Goal: Task Accomplishment & Management: Complete application form

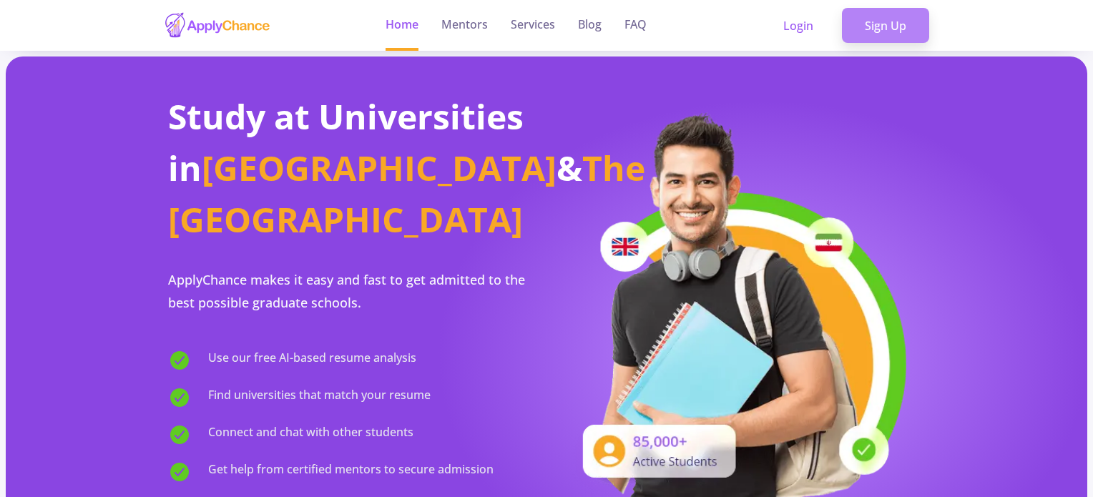
click at [880, 31] on link "Sign Up" at bounding box center [885, 26] width 87 height 36
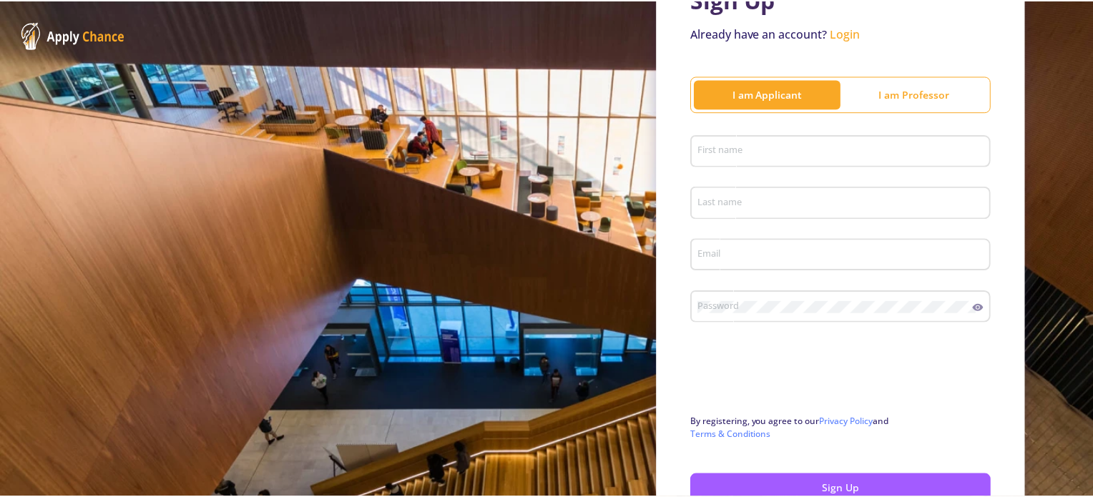
scroll to position [106, 0]
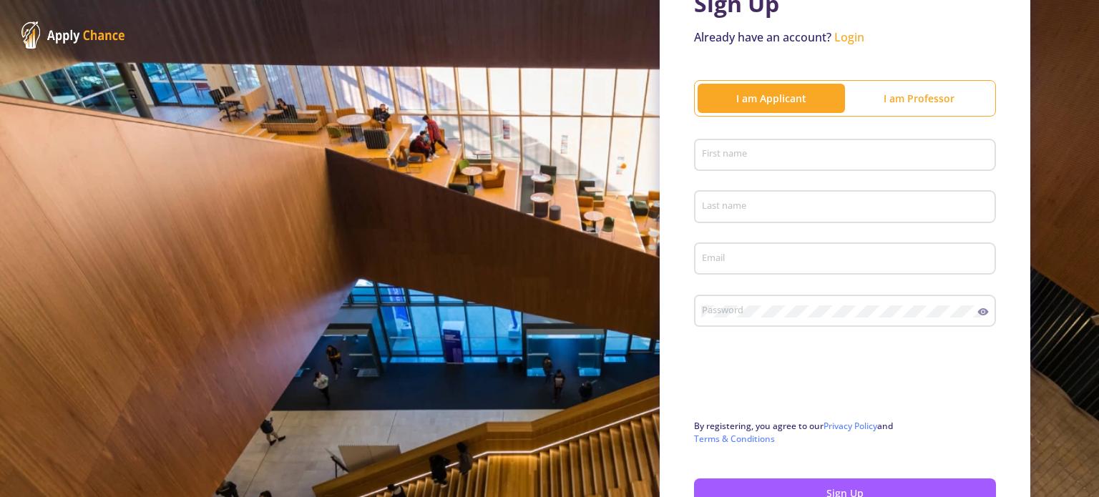
click at [867, 142] on div "First name" at bounding box center [845, 152] width 288 height 37
type input "ZAHRA"
click at [694, 479] on button "Sign Up" at bounding box center [845, 493] width 302 height 29
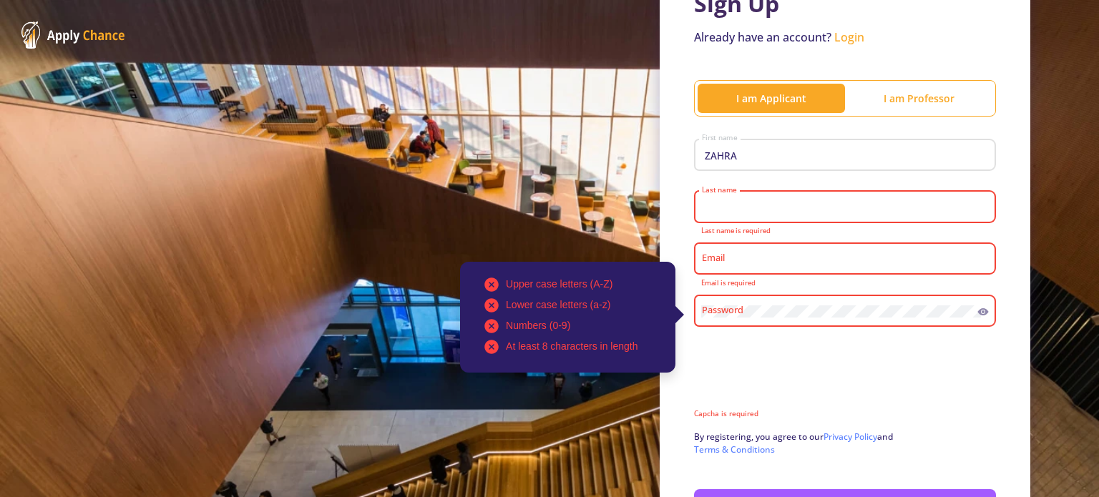
click at [813, 211] on input "Last name" at bounding box center [847, 207] width 292 height 13
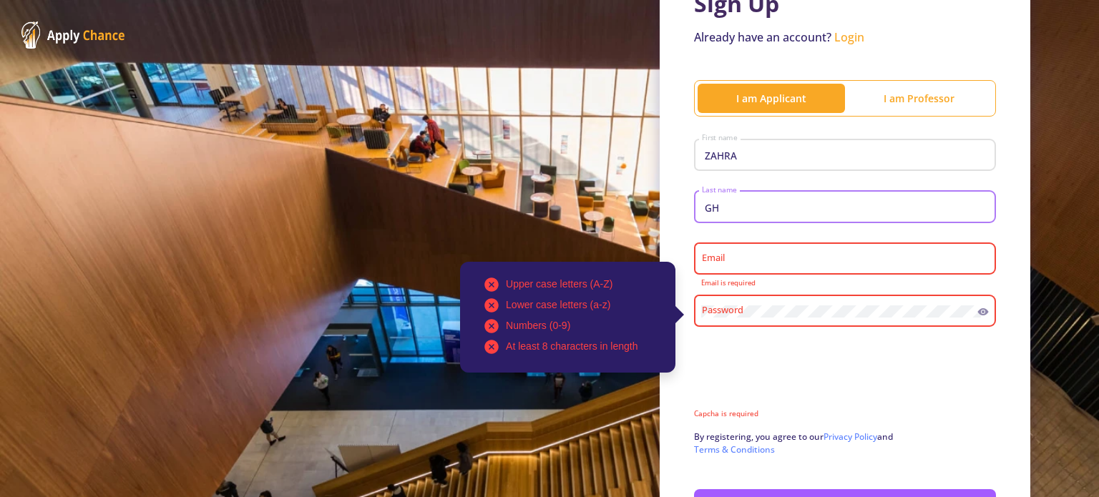
type input "GH"
click at [795, 252] on div "Email" at bounding box center [845, 256] width 288 height 37
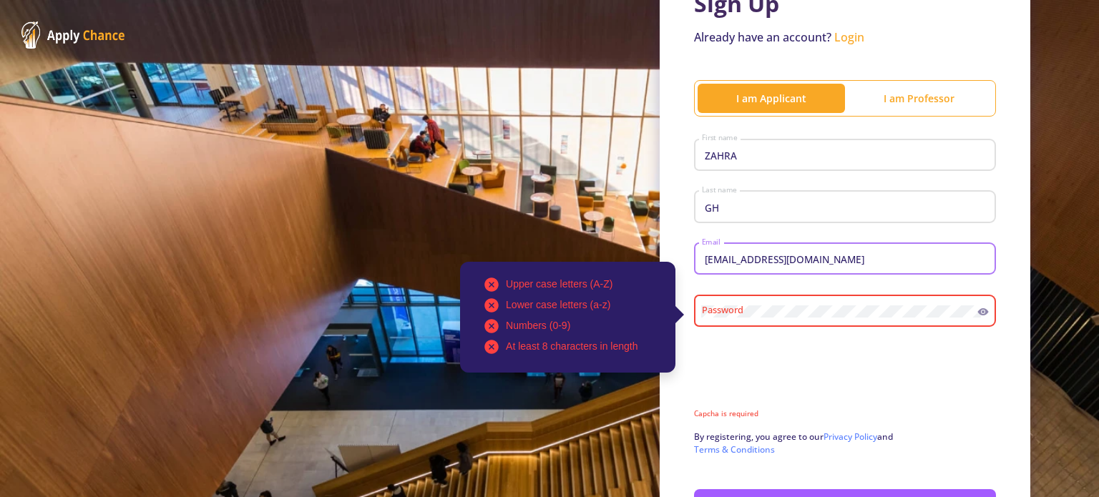
type input "[EMAIL_ADDRESS][DOMAIN_NAME]"
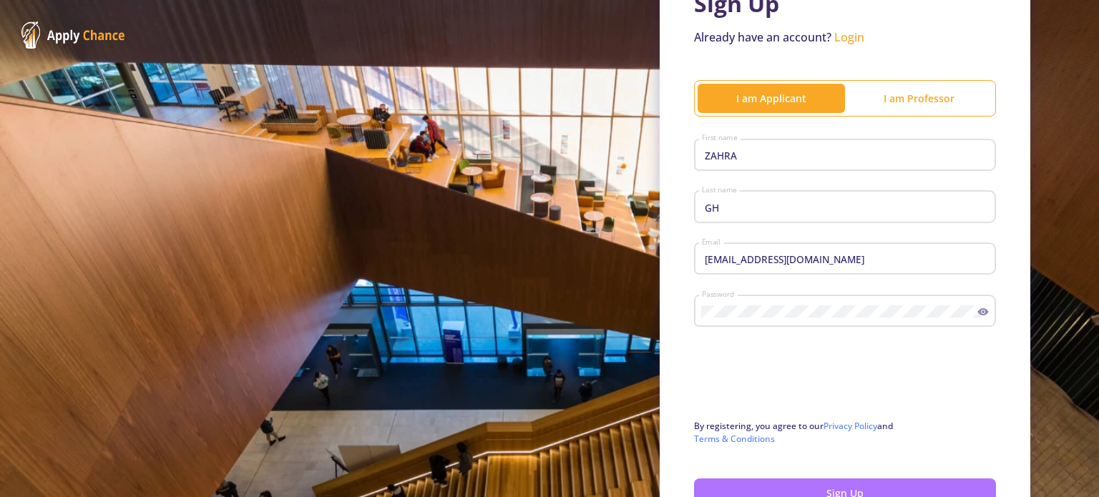
click at [778, 481] on button "Sign Up" at bounding box center [845, 493] width 302 height 29
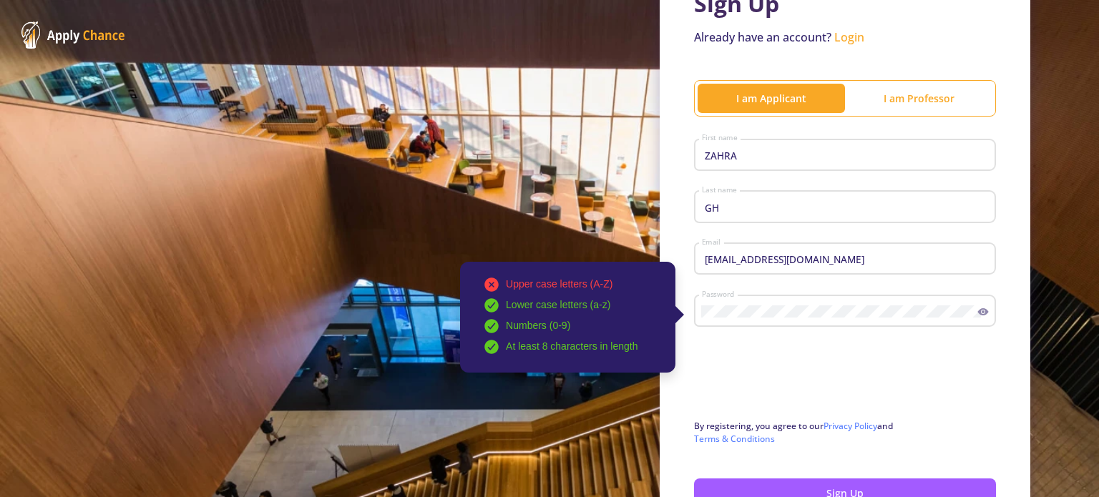
click at [978, 311] on icon at bounding box center [983, 311] width 11 height 7
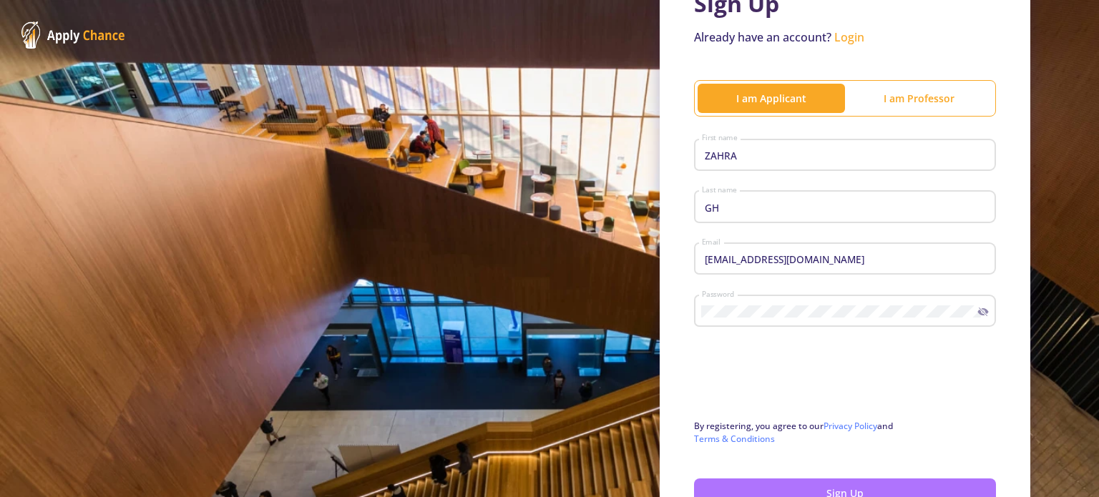
click at [829, 489] on button "Sign Up" at bounding box center [845, 493] width 302 height 29
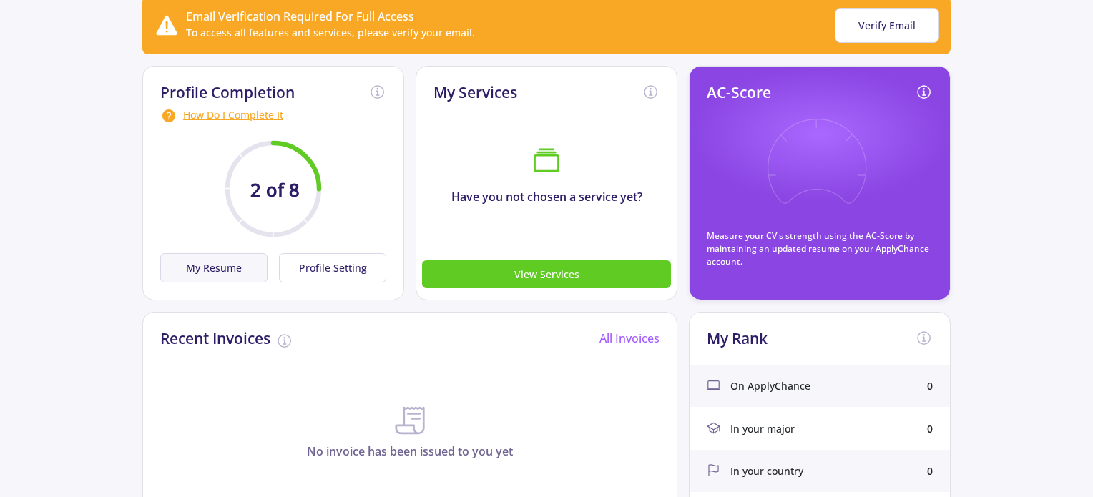
scroll to position [148, 0]
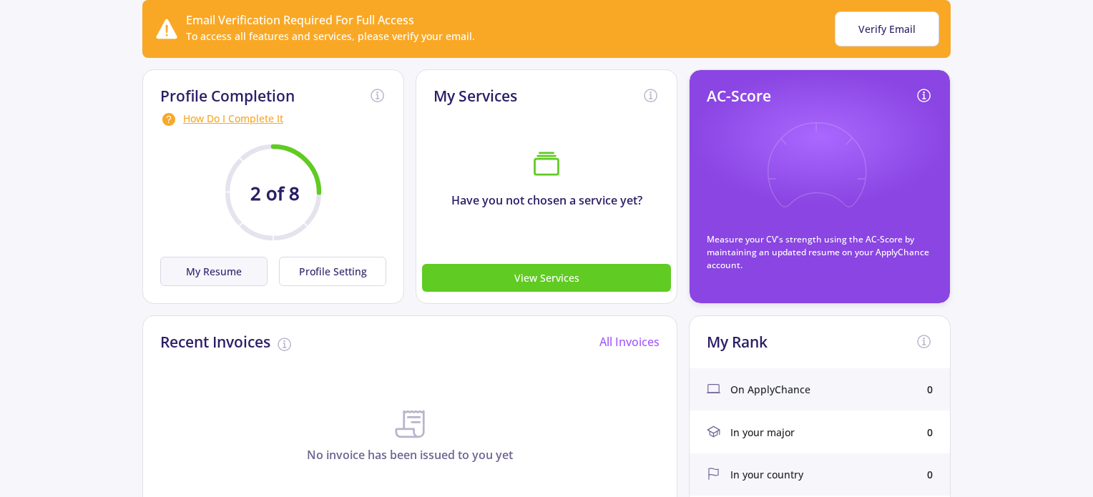
click at [238, 272] on button "My Resume" at bounding box center [213, 271] width 107 height 29
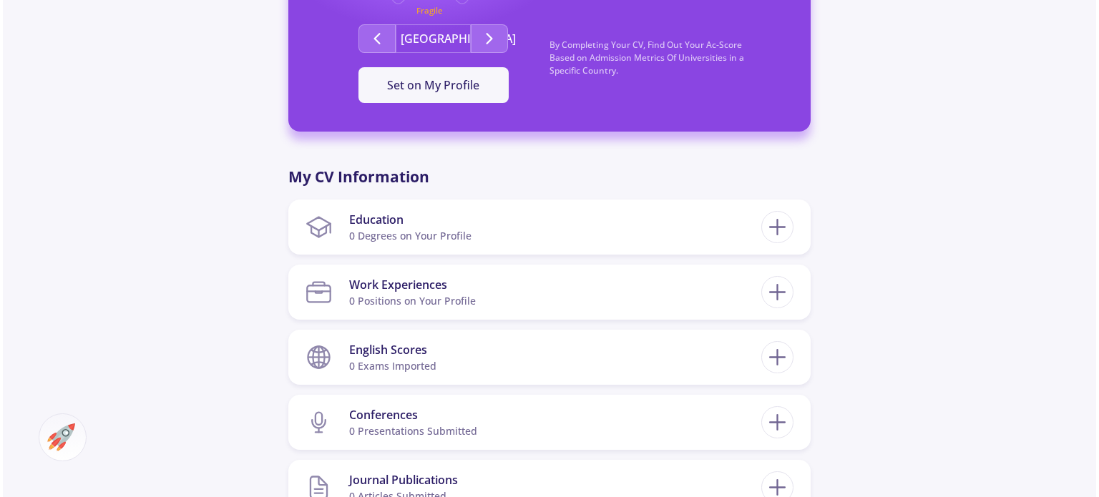
scroll to position [509, 0]
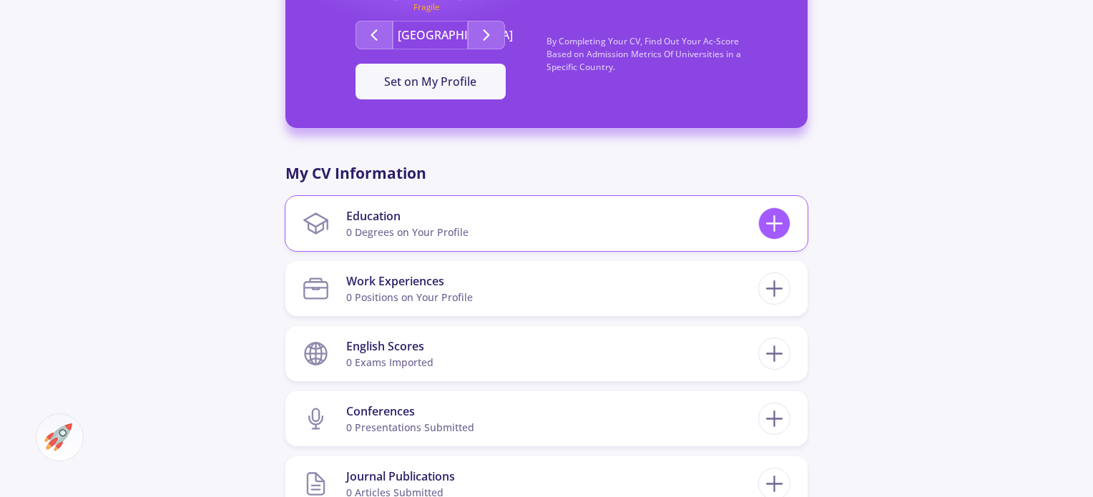
click at [779, 227] on icon at bounding box center [774, 223] width 26 height 26
checkbox input "false"
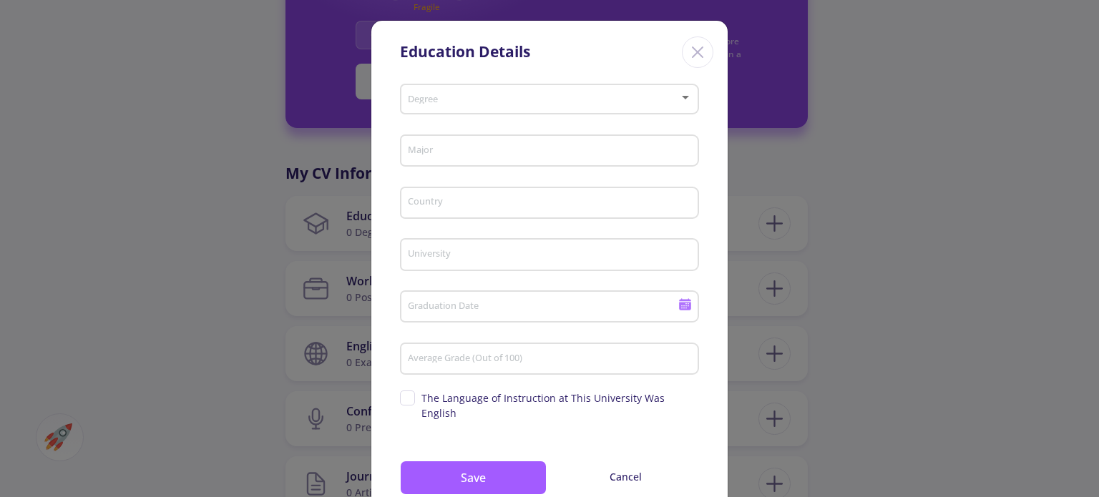
click at [521, 107] on div "Degree" at bounding box center [550, 97] width 286 height 36
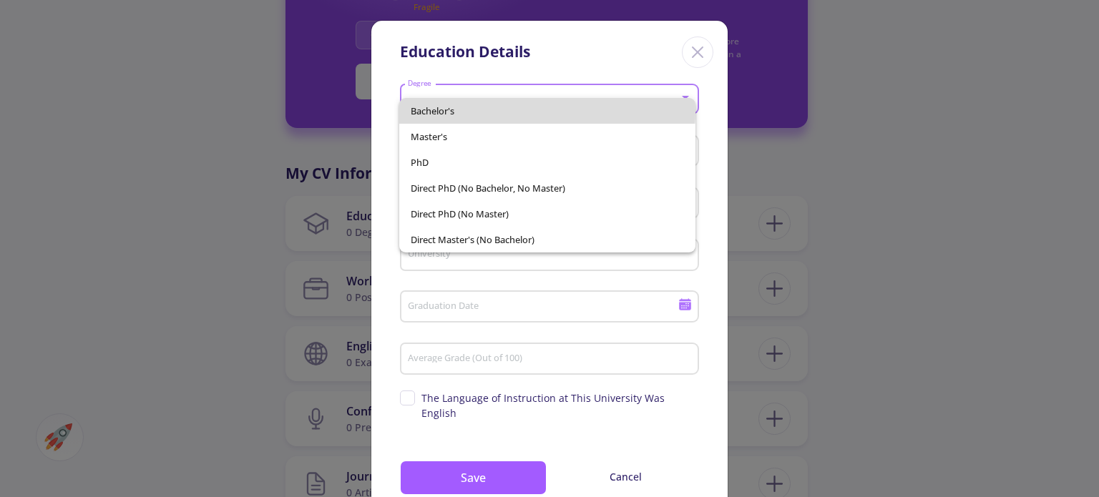
click at [516, 110] on span "Bachelor's" at bounding box center [547, 111] width 273 height 26
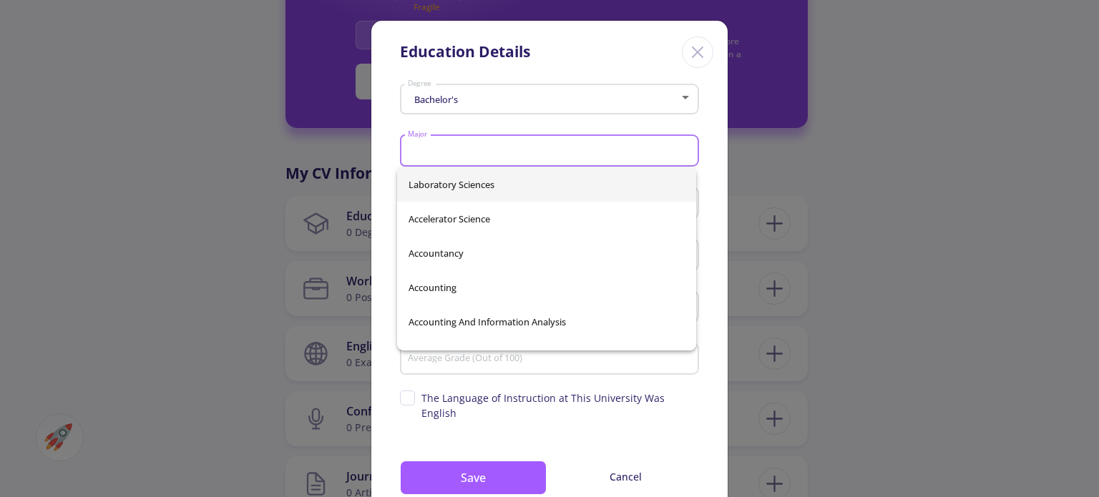
click at [500, 157] on input "Major" at bounding box center [551, 151] width 289 height 13
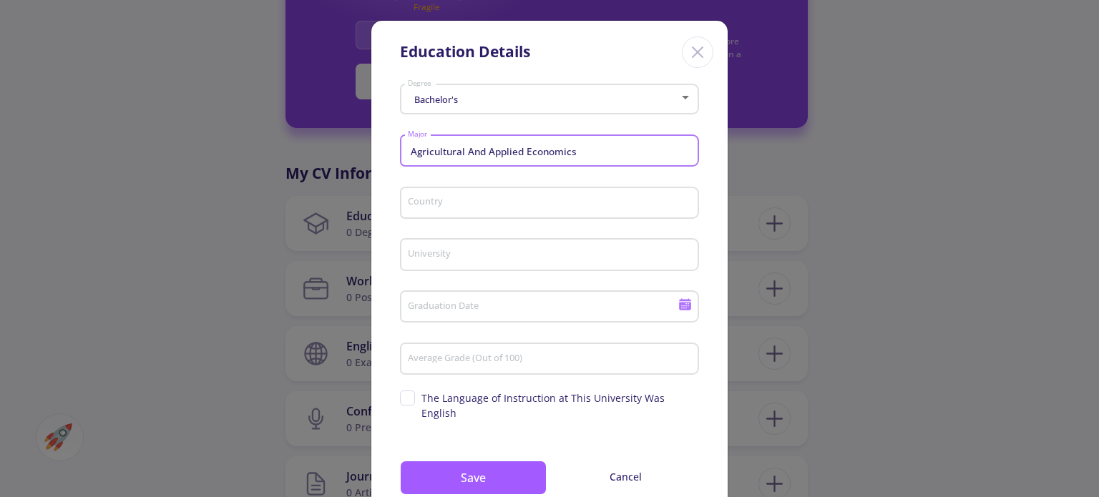
type input "Agricultural And Applied Economics"
click at [517, 196] on div "Country" at bounding box center [550, 200] width 286 height 37
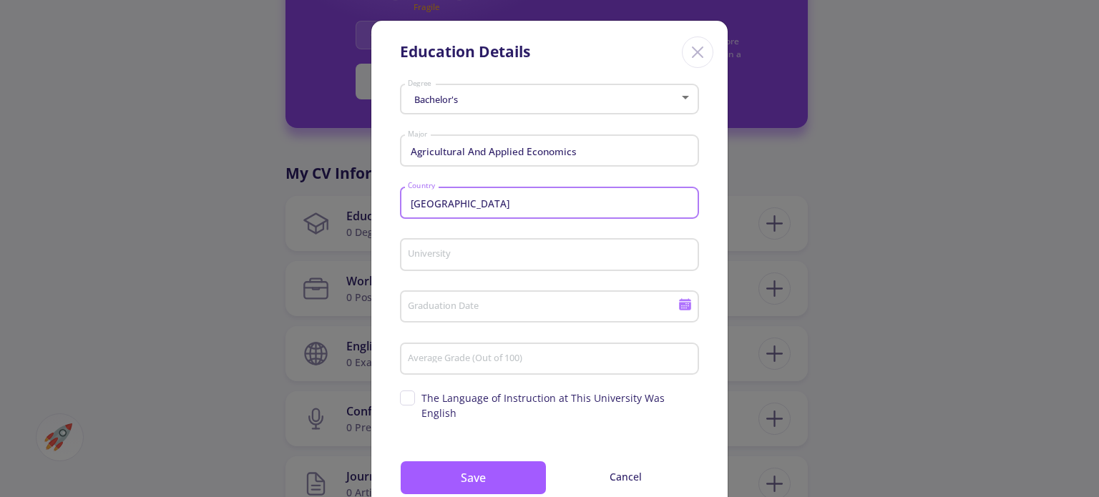
type input "[GEOGRAPHIC_DATA]"
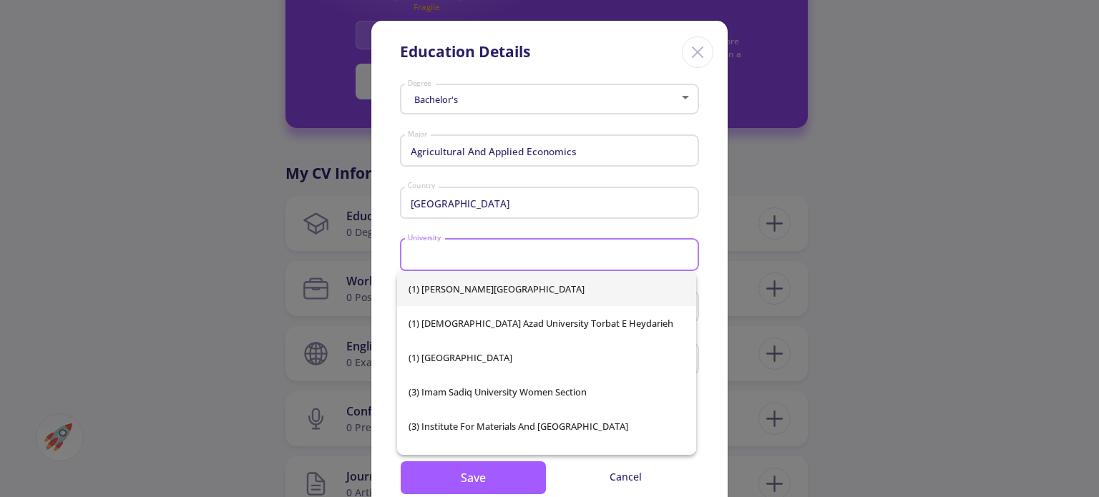
click at [505, 258] on input "University" at bounding box center [551, 255] width 289 height 13
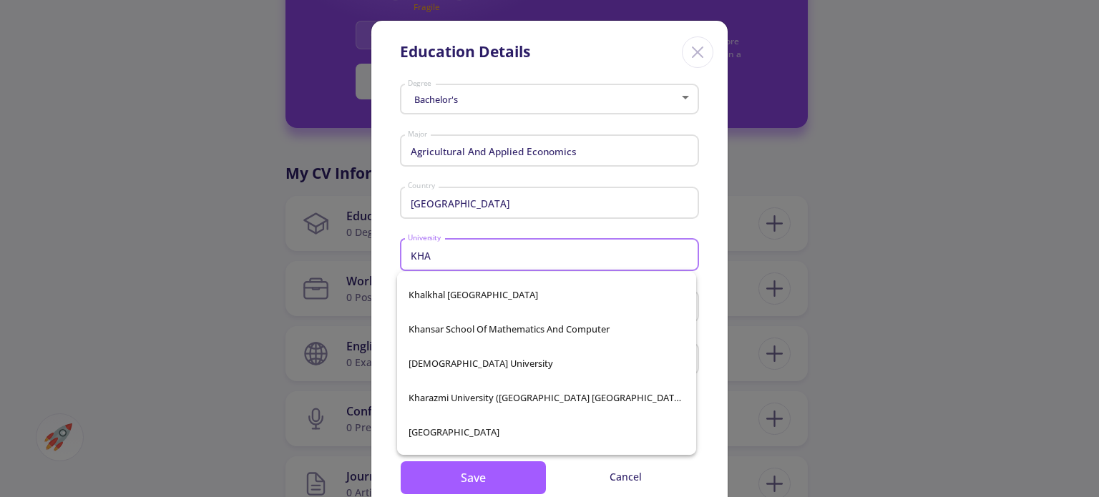
scroll to position [202, 0]
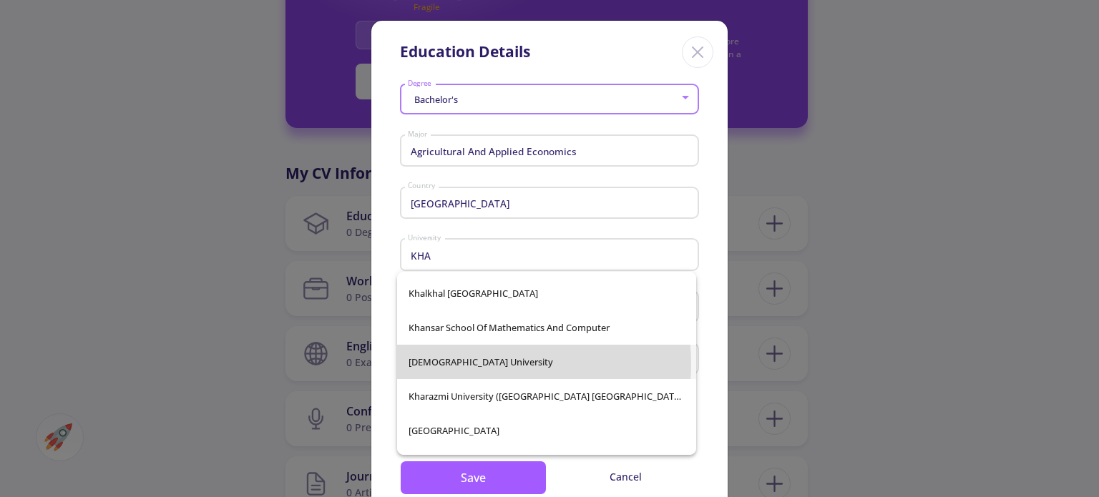
click at [492, 364] on span "[DEMOGRAPHIC_DATA] University" at bounding box center [547, 362] width 276 height 34
type input "[DEMOGRAPHIC_DATA] University"
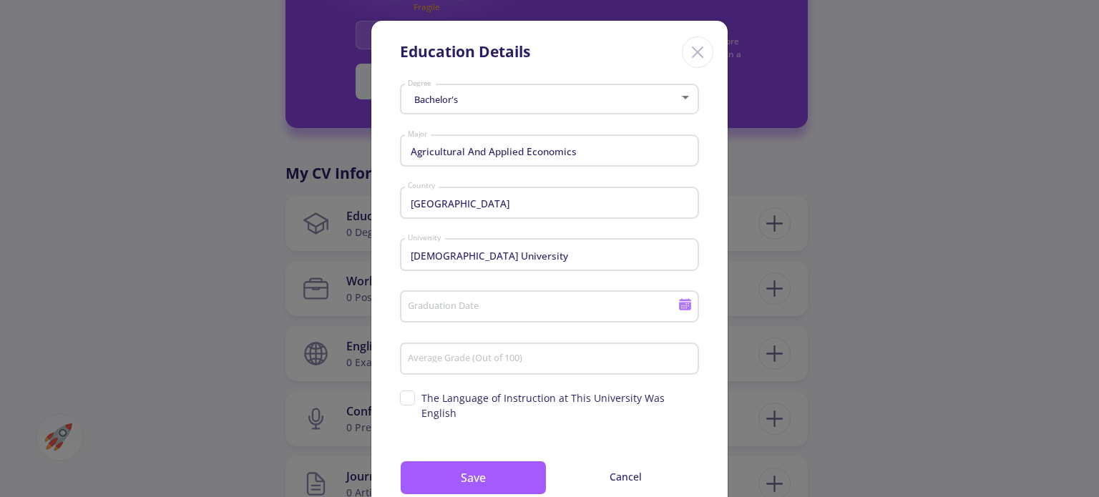
click at [491, 298] on div "Graduation Date" at bounding box center [543, 304] width 272 height 37
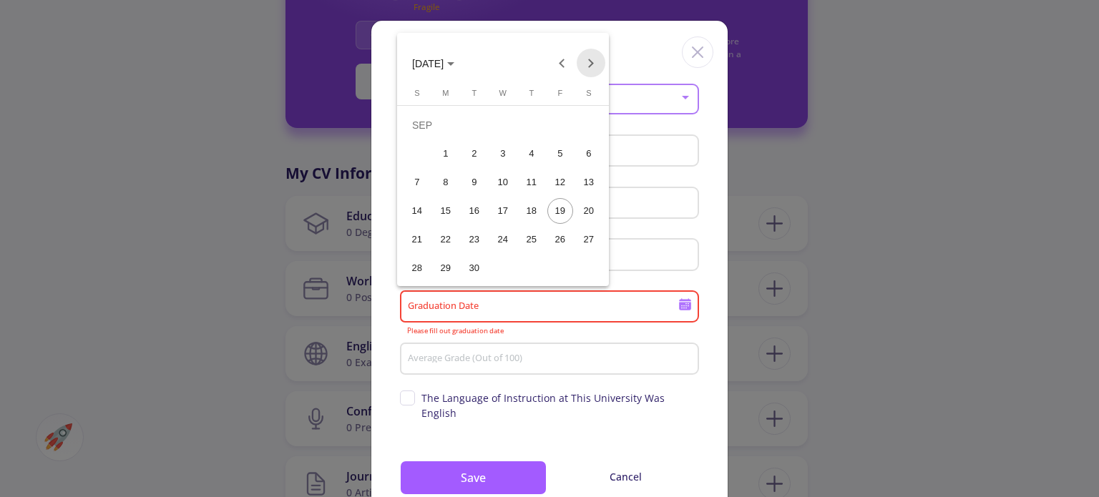
click at [584, 68] on button "Next month" at bounding box center [591, 63] width 29 height 29
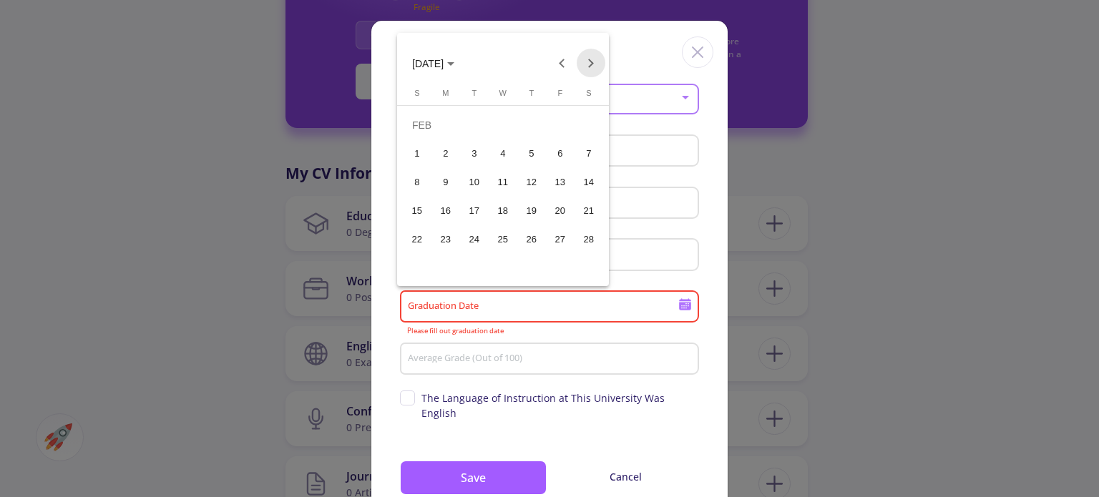
click at [584, 68] on button "Next month" at bounding box center [591, 63] width 29 height 29
click at [469, 271] on div "30" at bounding box center [475, 268] width 26 height 26
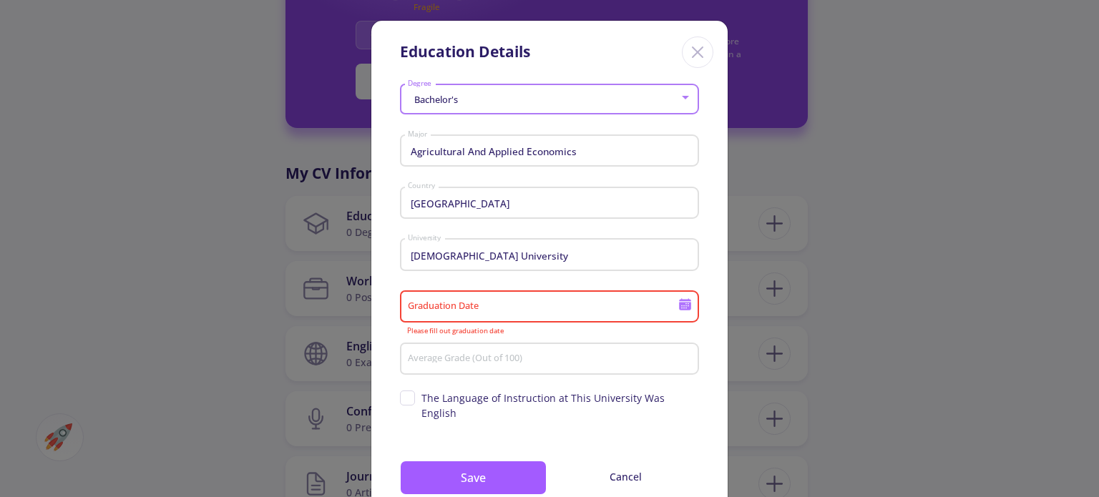
type input "[DATE]"
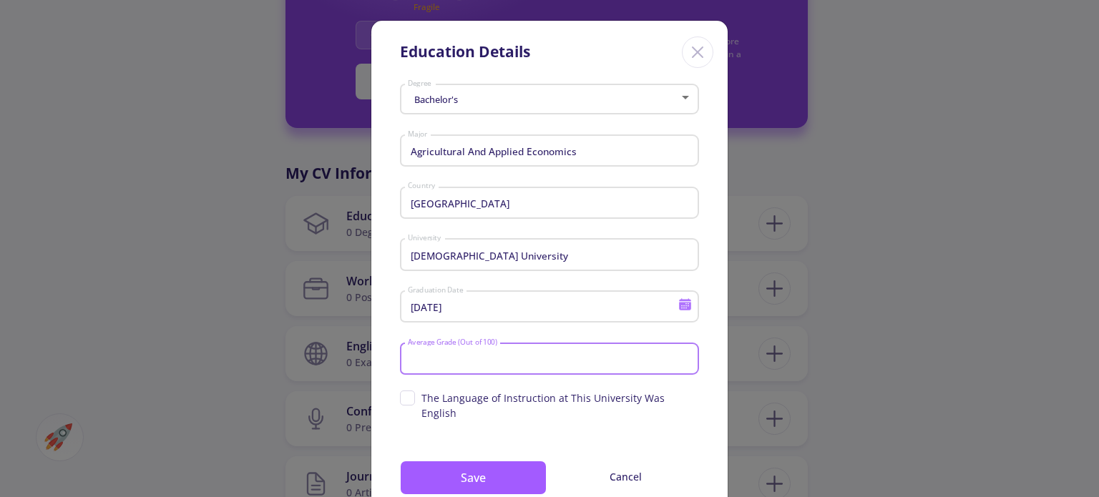
click at [477, 366] on input "Average Grade (Out of 100)" at bounding box center [551, 359] width 289 height 13
type input "80"
click at [472, 391] on span "The Language of Instruction at This University Was English" at bounding box center [560, 406] width 278 height 30
click at [409, 391] on input "The Language of Instruction at This University Was English" at bounding box center [404, 395] width 9 height 9
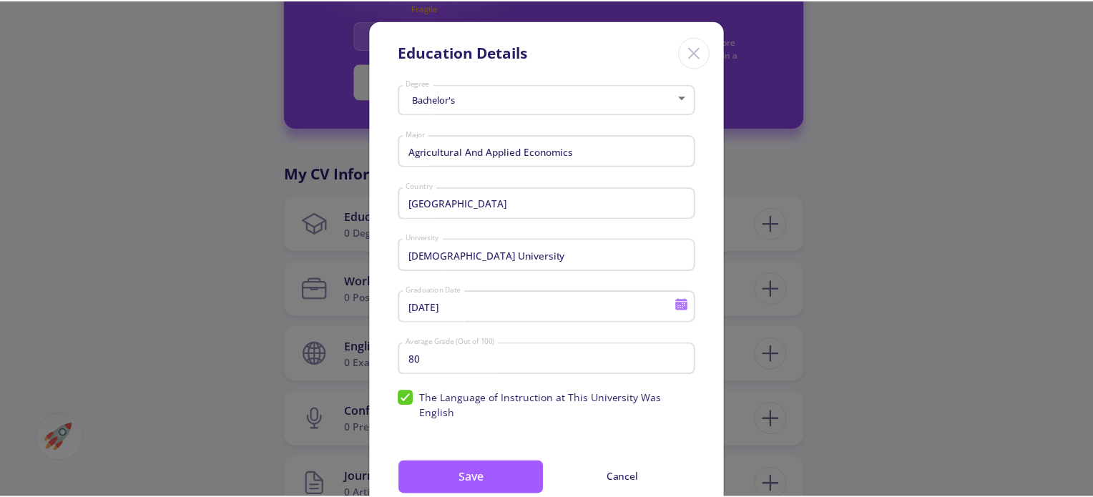
scroll to position [10, 0]
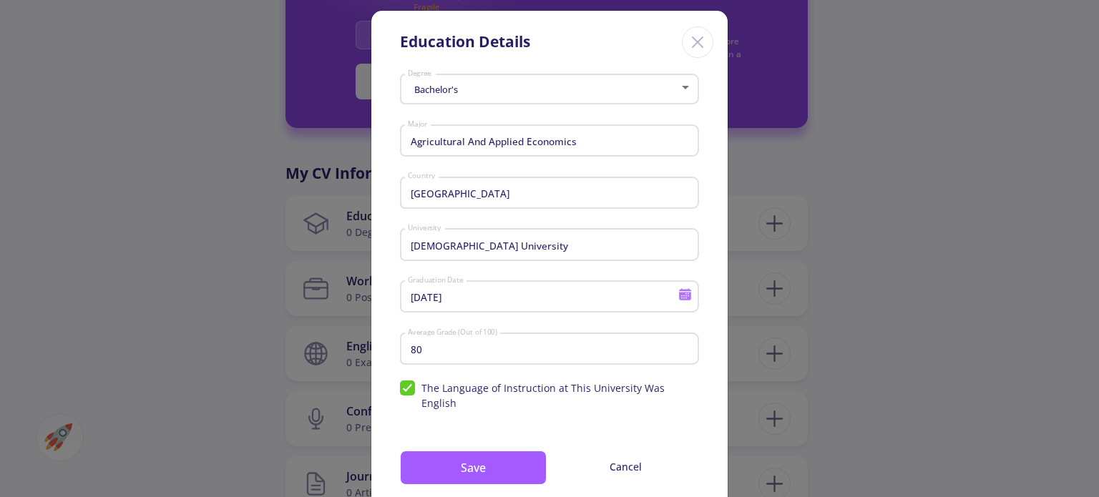
click at [472, 391] on span "The Language of Instruction at This University Was English" at bounding box center [560, 396] width 278 height 30
click at [409, 390] on input "The Language of Instruction at This University Was English" at bounding box center [404, 385] width 9 height 9
checkbox input "false"
click at [470, 466] on button "Save" at bounding box center [473, 468] width 147 height 34
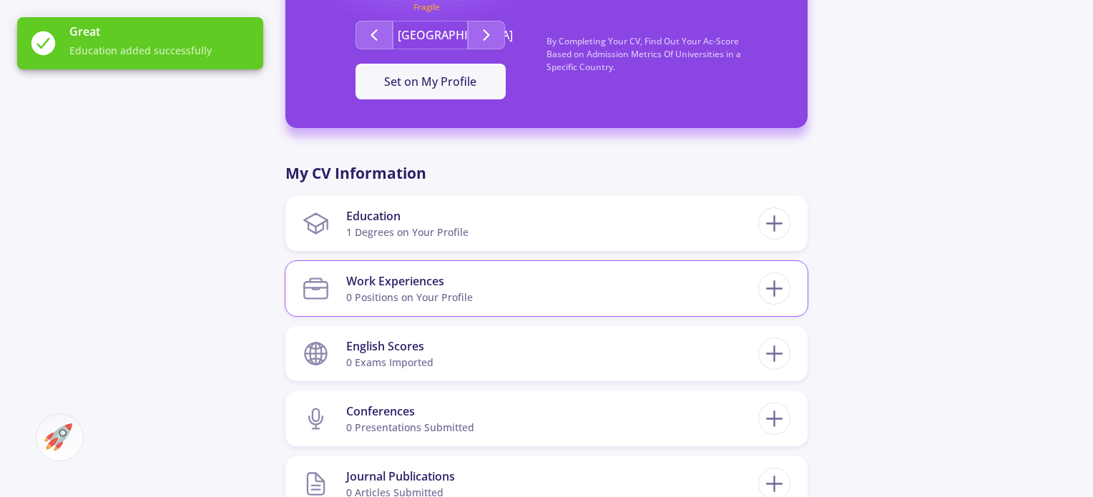
click at [541, 294] on section "Work Experiences 0 Positions on Your Profile" at bounding box center [531, 289] width 456 height 44
click at [532, 348] on section "English Scores 0 exams imported" at bounding box center [531, 354] width 456 height 44
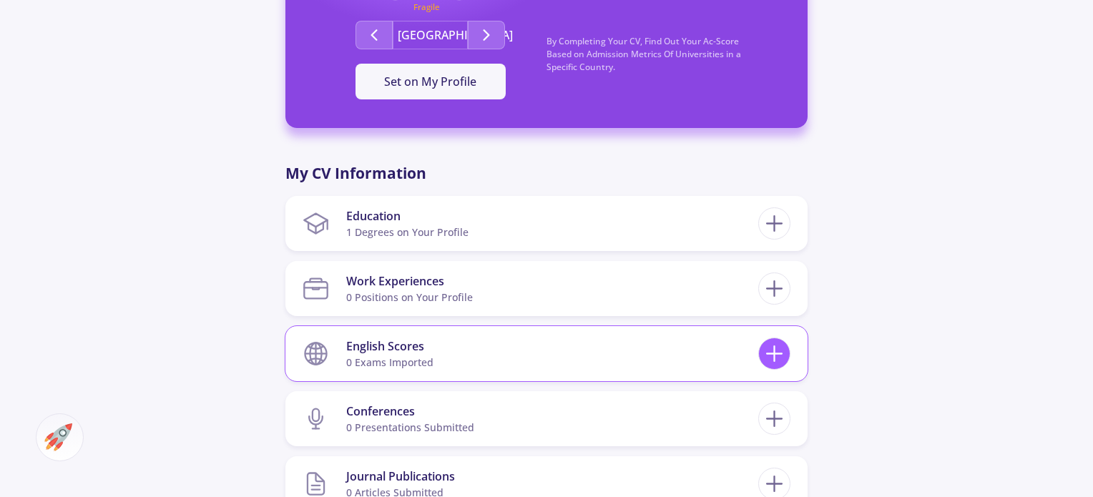
click at [762, 353] on icon at bounding box center [774, 354] width 26 height 26
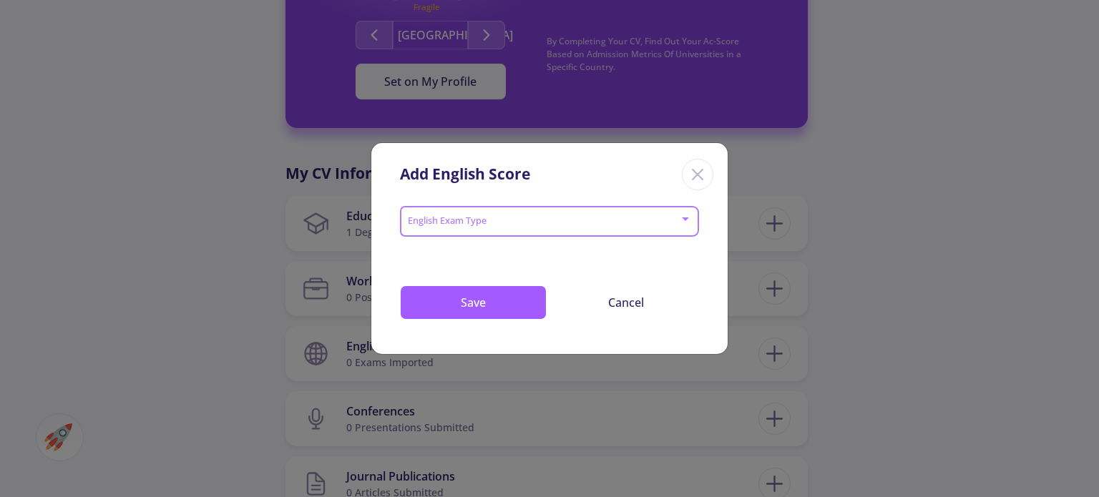
click at [487, 228] on div at bounding box center [543, 222] width 273 height 11
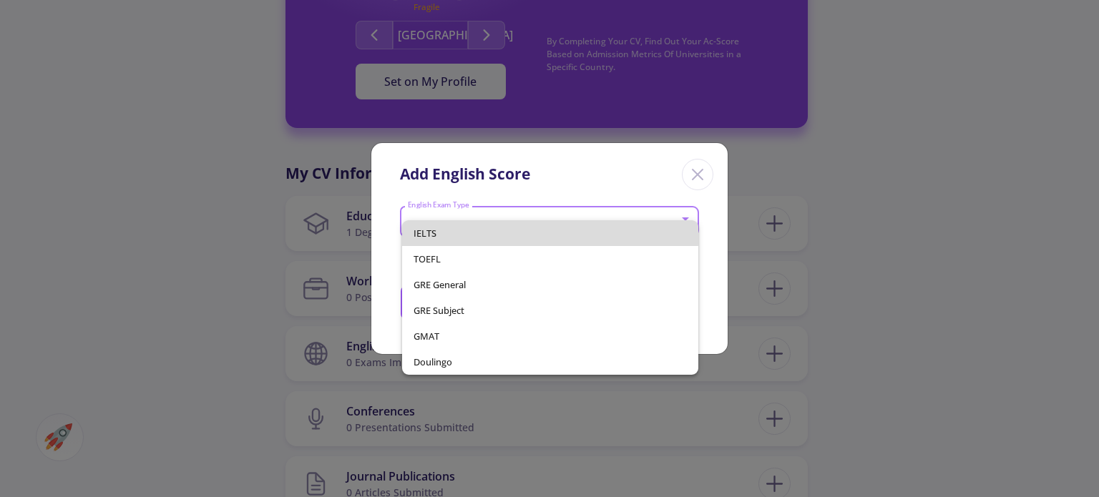
click at [487, 228] on span "IELTS" at bounding box center [550, 233] width 273 height 26
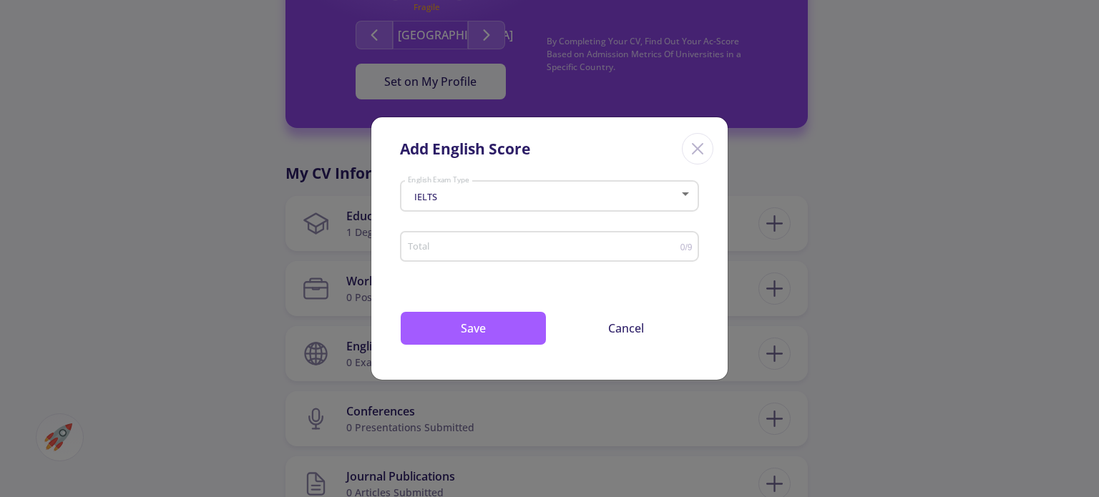
click at [485, 240] on div "Total" at bounding box center [543, 244] width 273 height 36
type input "7.5"
click at [495, 333] on button "Save" at bounding box center [473, 328] width 147 height 34
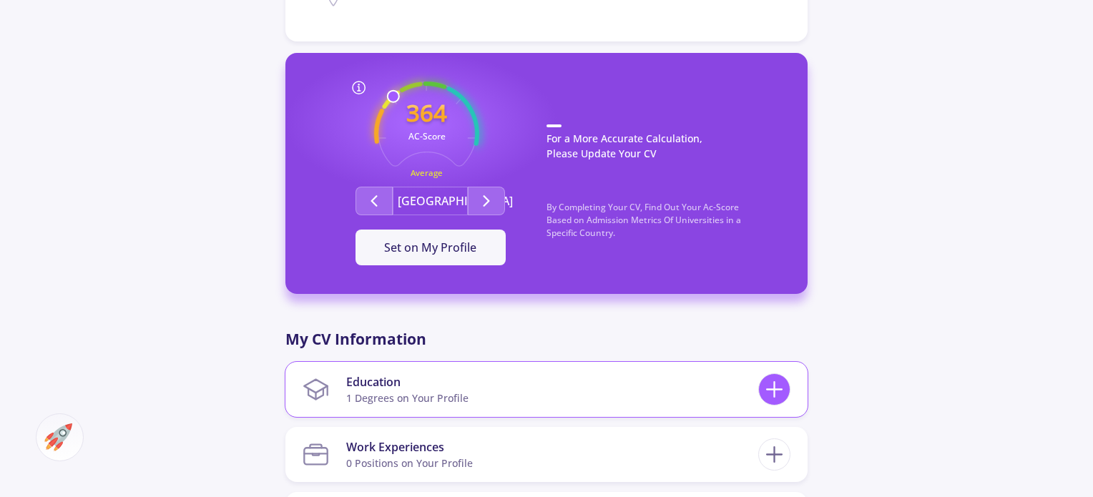
scroll to position [345, 0]
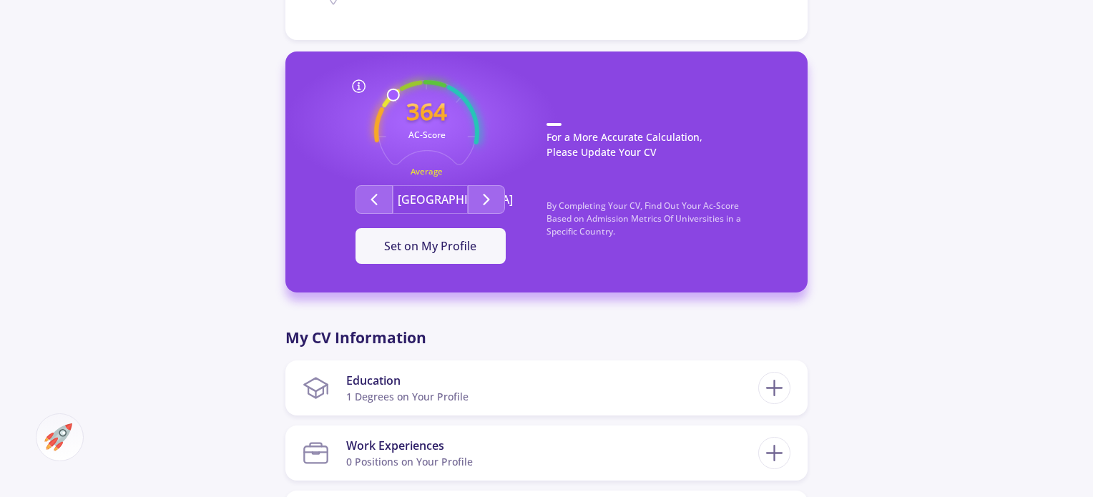
click at [507, 205] on div "[GEOGRAPHIC_DATA]" at bounding box center [430, 199] width 233 height 29
click at [497, 195] on button "Second group" at bounding box center [486, 199] width 37 height 29
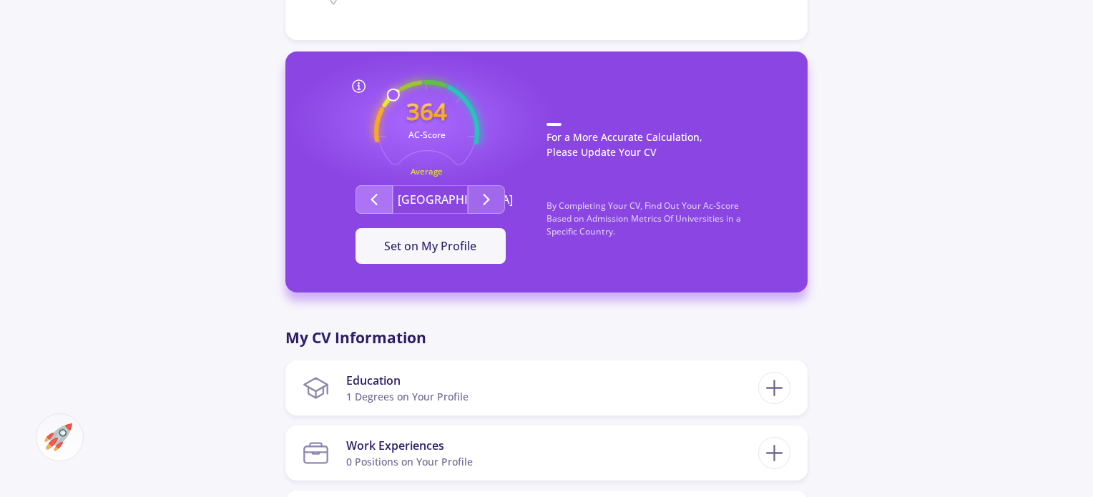
click at [387, 205] on button "Second group" at bounding box center [374, 199] width 37 height 29
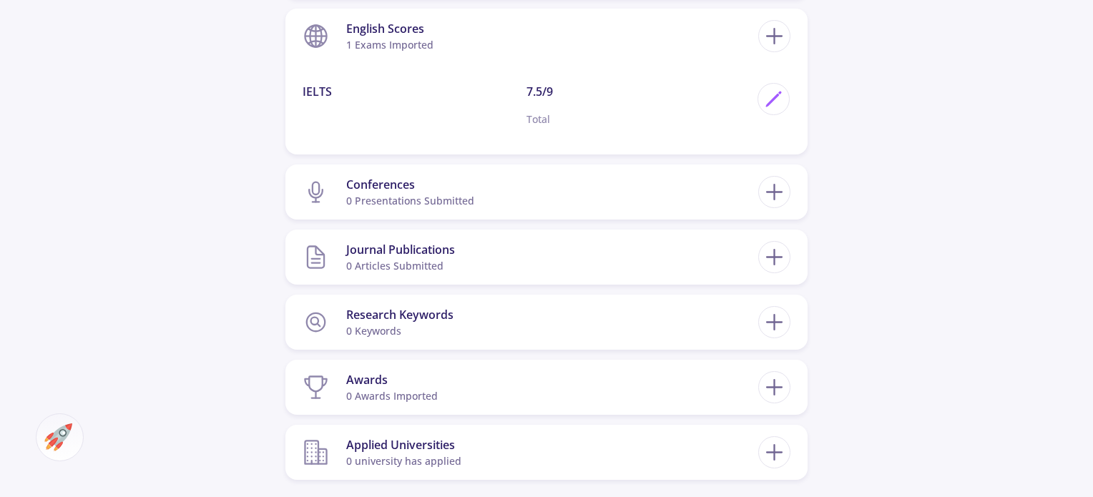
scroll to position [827, 0]
click at [443, 268] on div "0 articles submitted" at bounding box center [400, 265] width 109 height 15
click at [448, 314] on div "Research Keywords" at bounding box center [399, 314] width 107 height 17
click at [763, 320] on icon at bounding box center [774, 322] width 26 height 26
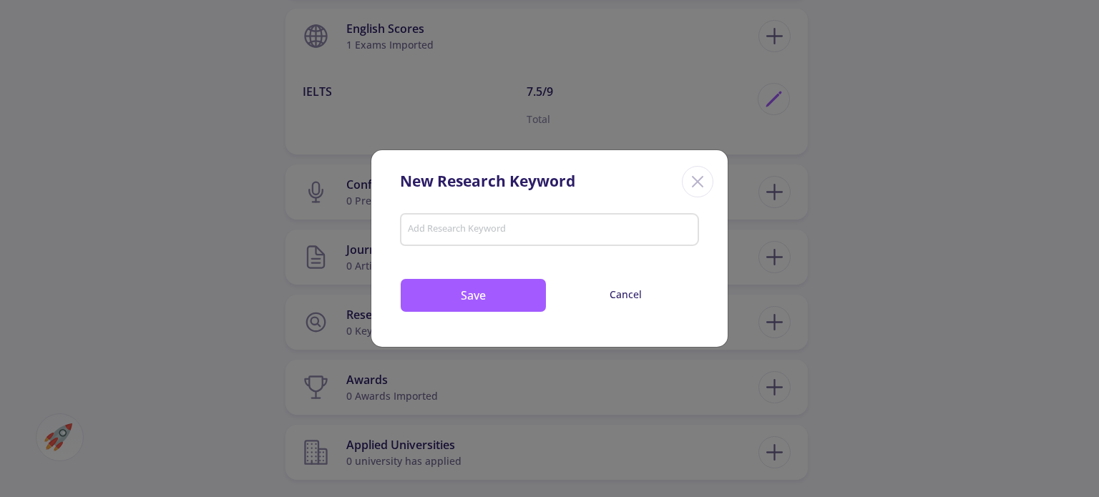
click at [693, 187] on icon "Close" at bounding box center [697, 181] width 23 height 23
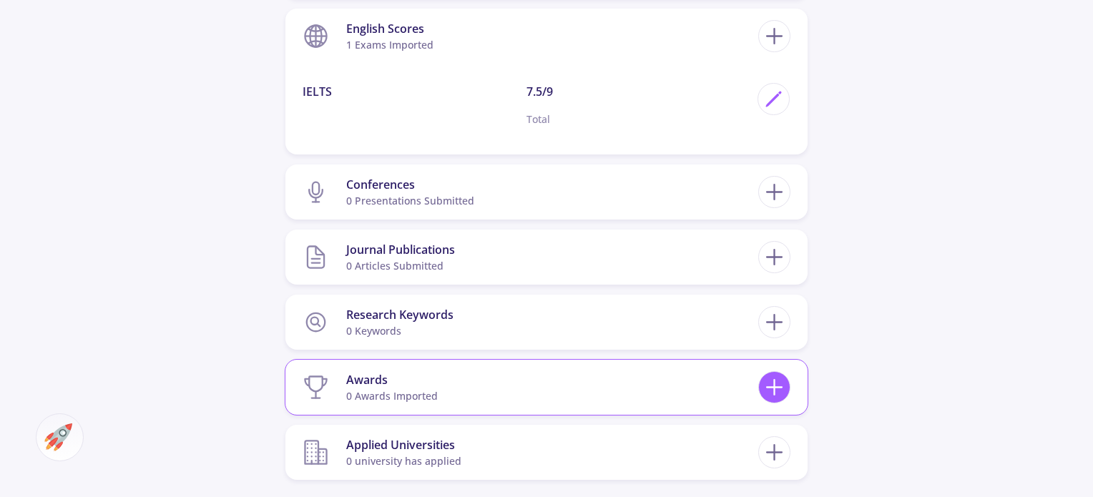
click at [781, 381] on icon at bounding box center [774, 387] width 26 height 26
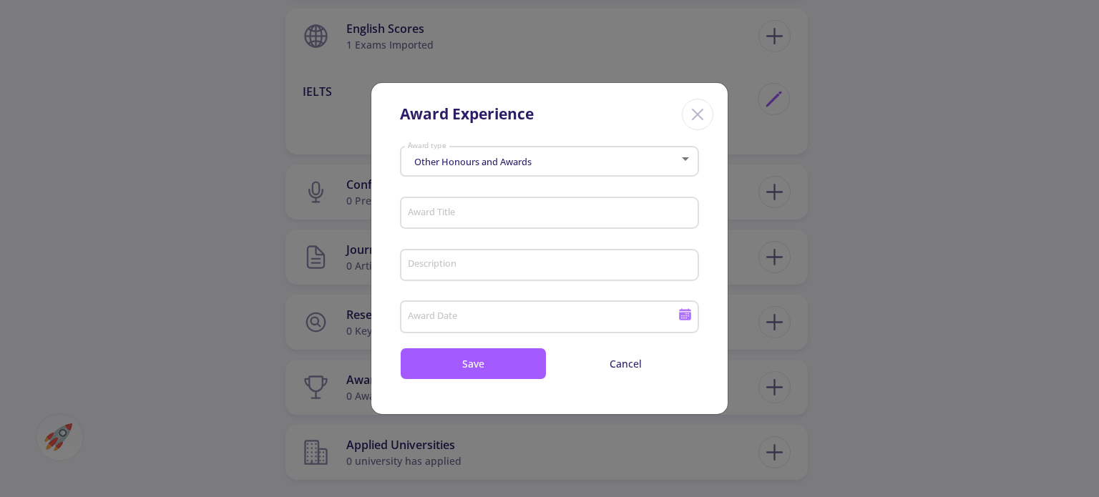
click at [603, 158] on div "Other Honours and Awards" at bounding box center [543, 162] width 273 height 11
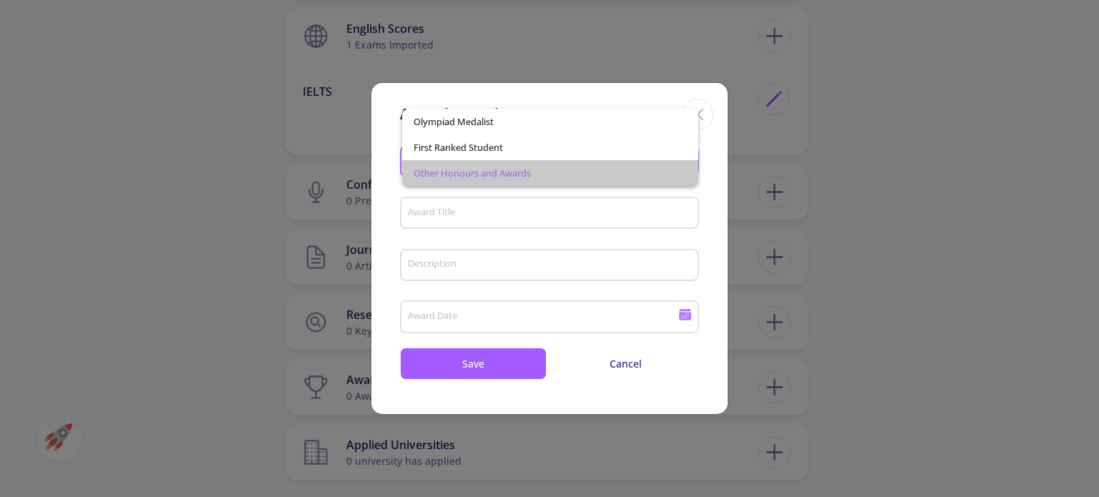
click at [600, 170] on span "Other Honours and Awards" at bounding box center [550, 173] width 273 height 26
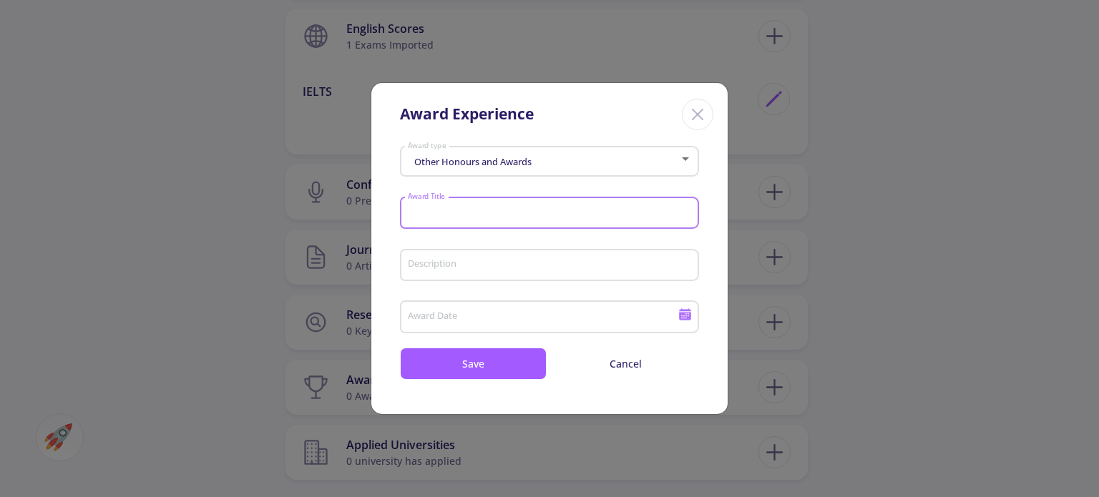
click at [586, 210] on input "Award Title" at bounding box center [551, 214] width 289 height 13
type input "FINANC"
click at [624, 172] on div "Other Honours and Awards Award type" at bounding box center [550, 159] width 286 height 36
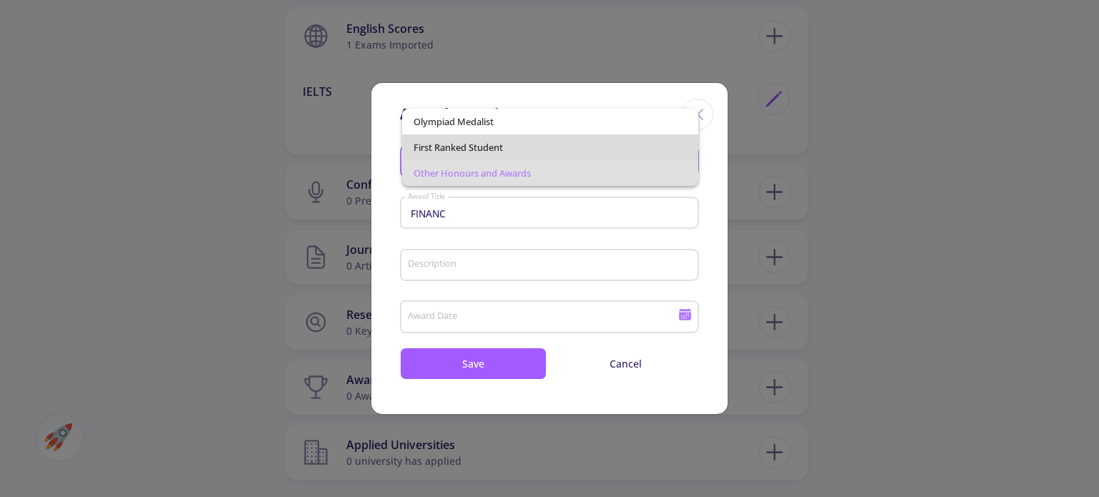
click at [598, 145] on span "First Ranked Student" at bounding box center [550, 148] width 273 height 26
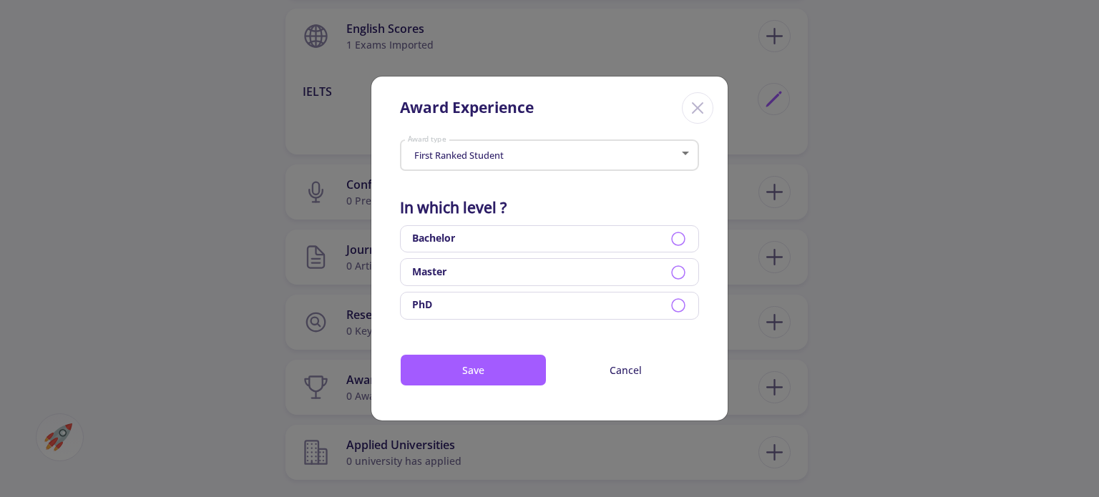
click at [565, 243] on div "Bachelor" at bounding box center [549, 239] width 299 height 28
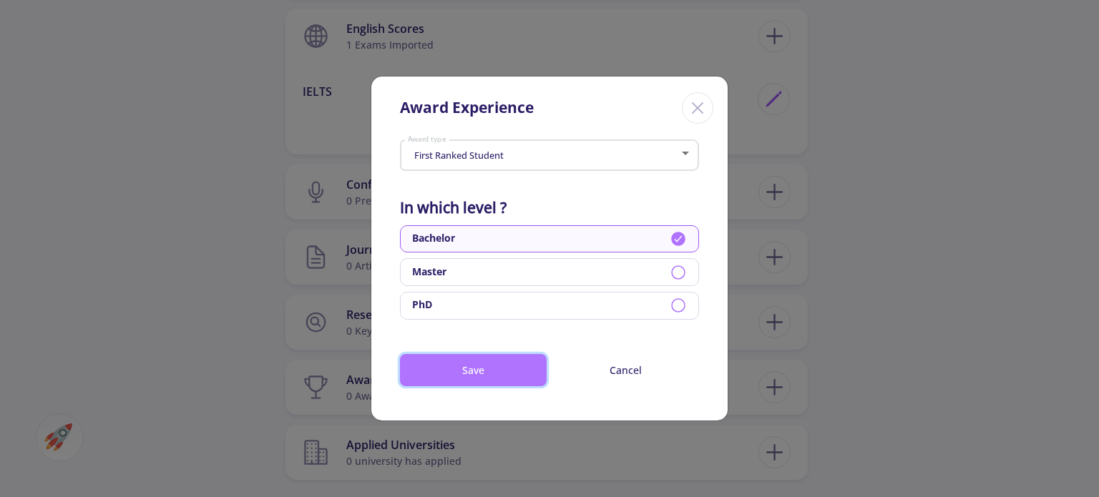
click at [505, 358] on button "Save" at bounding box center [473, 370] width 147 height 32
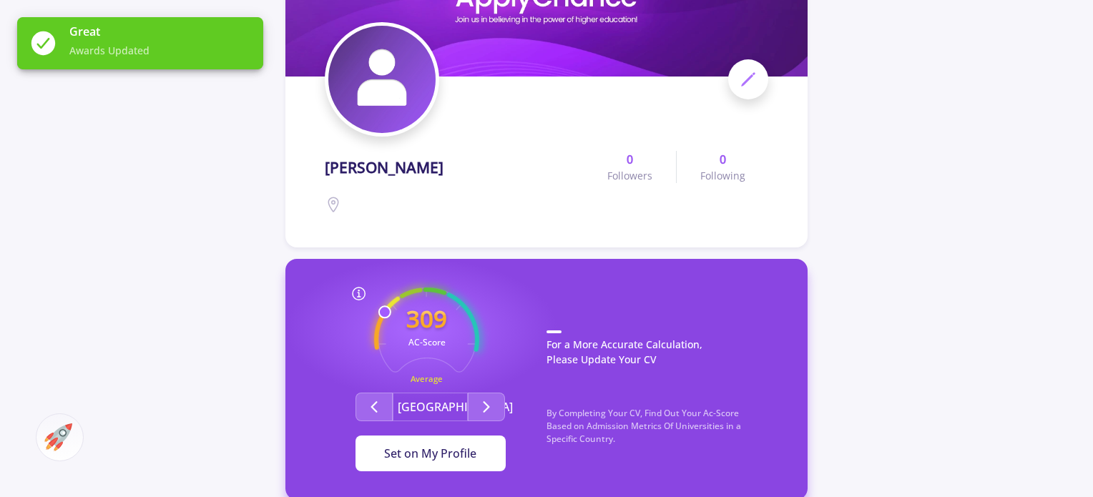
scroll to position [137, 0]
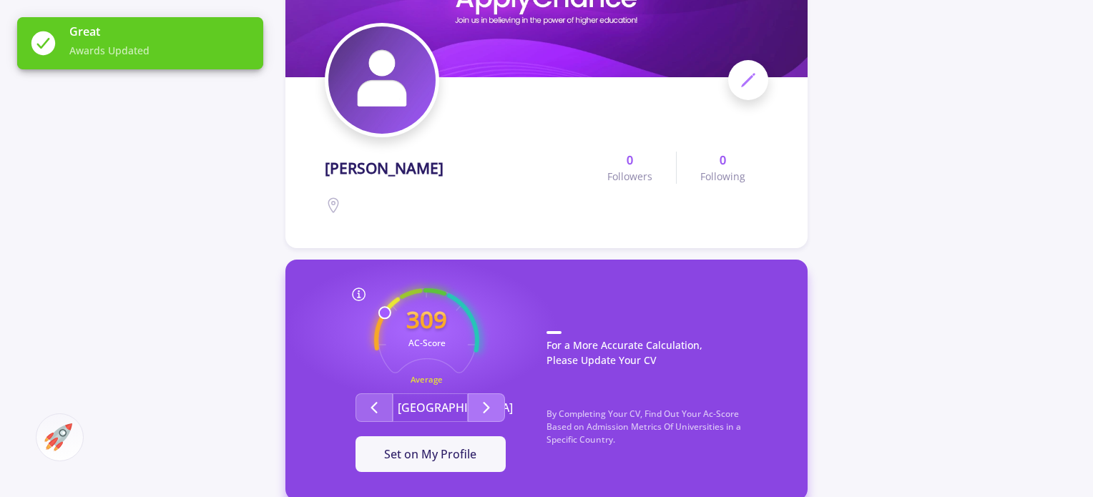
click at [477, 416] on button "Second group" at bounding box center [486, 408] width 37 height 29
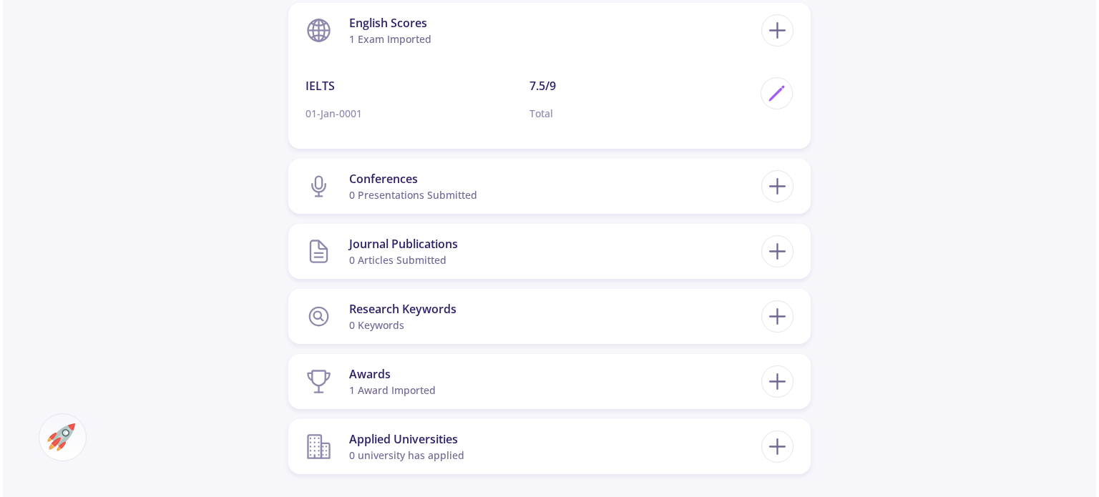
scroll to position [833, 0]
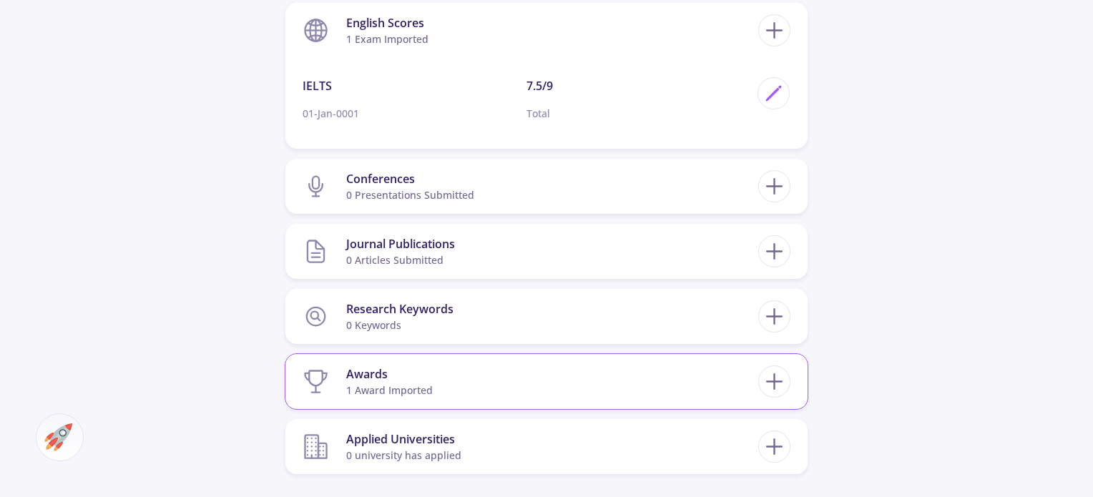
click at [653, 389] on section "Awards 1 award imported" at bounding box center [531, 382] width 456 height 44
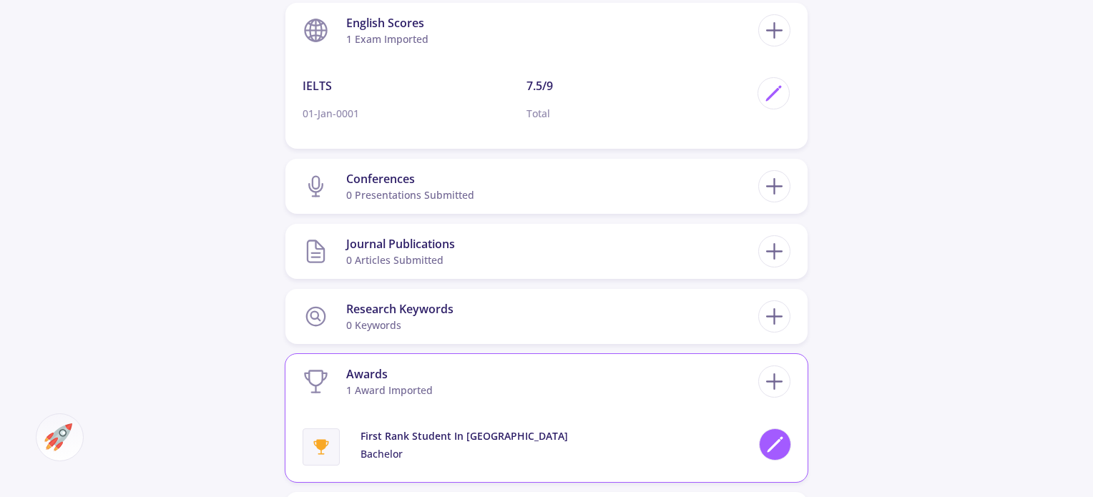
click at [769, 450] on polygon at bounding box center [775, 446] width 12 height 12
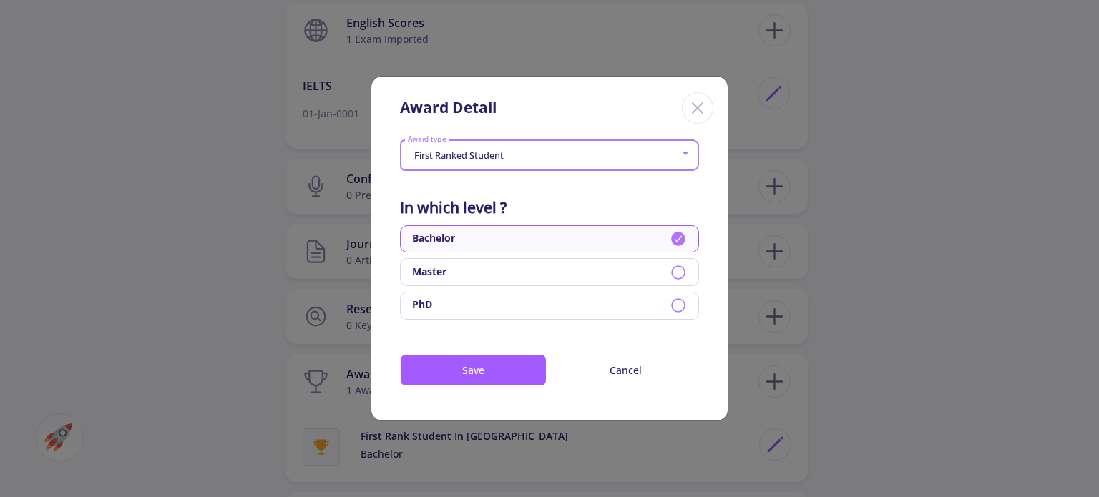
click at [680, 153] on div at bounding box center [685, 152] width 13 height 11
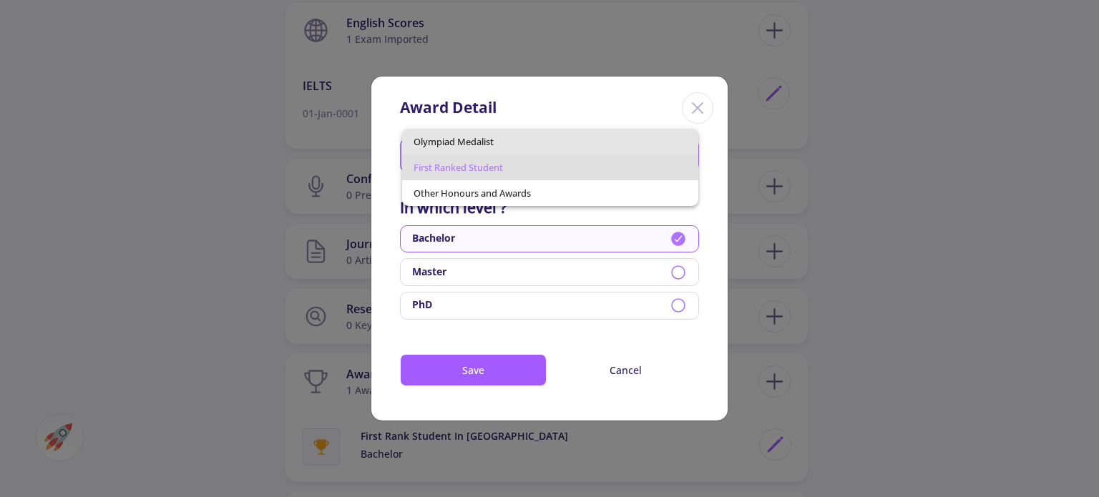
click at [680, 153] on span "Olympiad Medalist" at bounding box center [550, 142] width 273 height 26
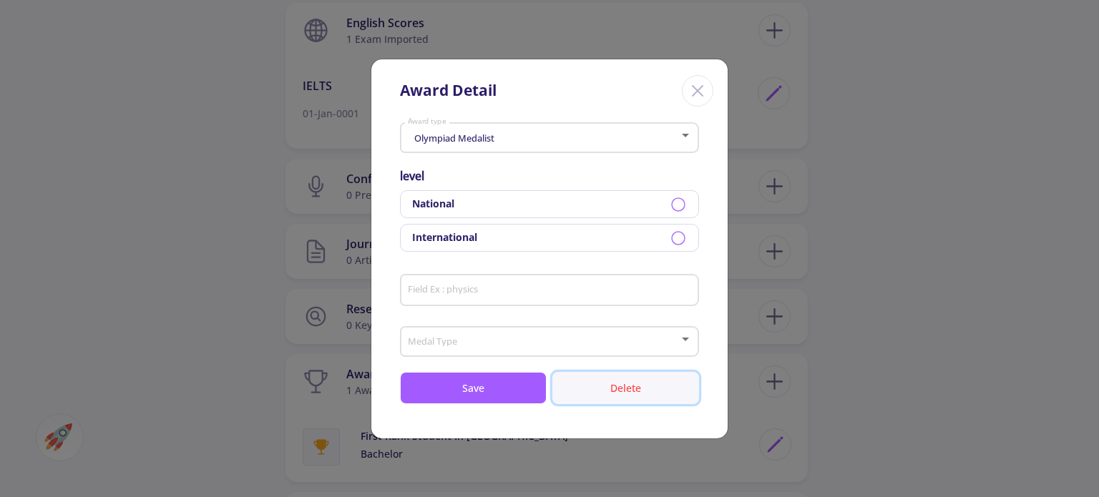
click at [623, 394] on button "Delete" at bounding box center [625, 388] width 147 height 32
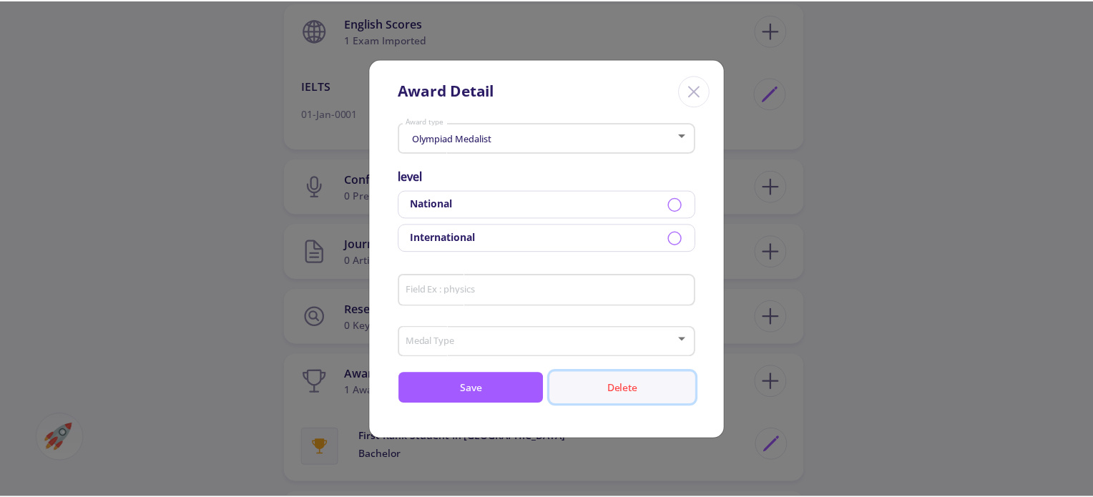
scroll to position [0, 0]
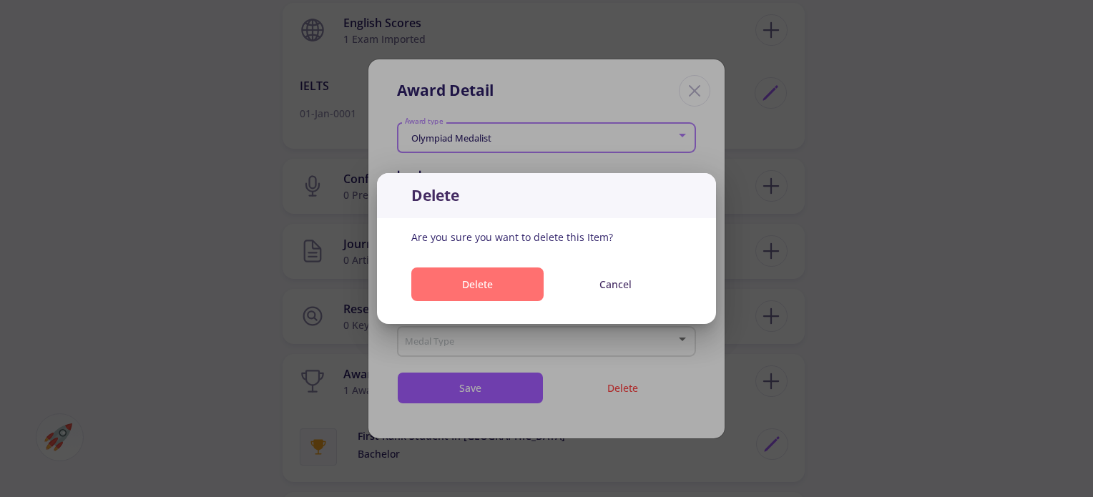
click at [512, 288] on button "Delete" at bounding box center [477, 285] width 132 height 34
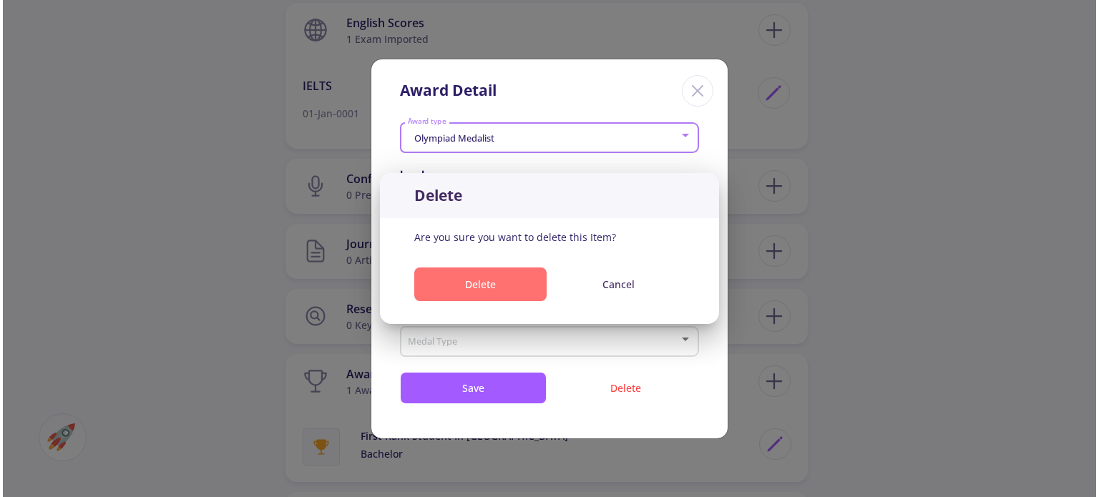
scroll to position [833, 0]
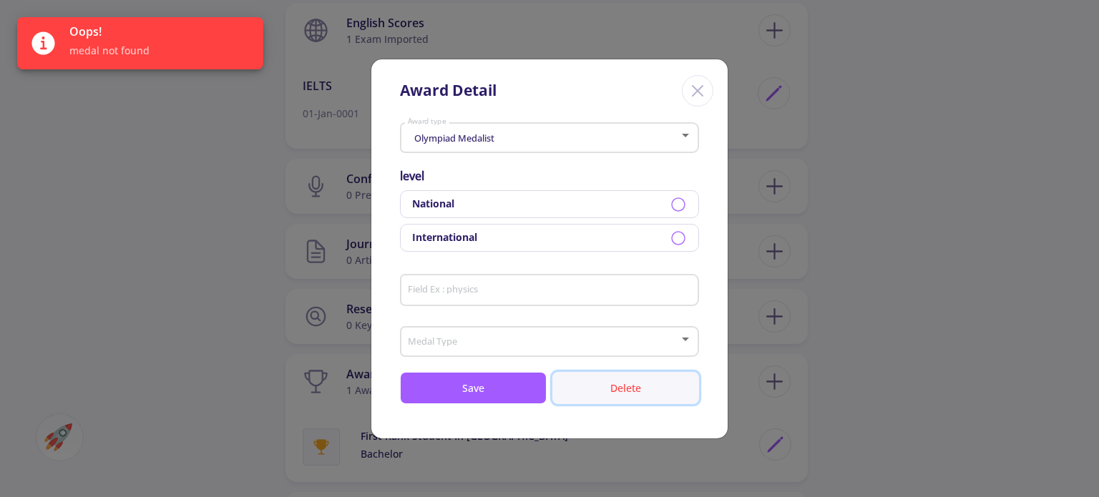
click at [610, 392] on button "Delete" at bounding box center [625, 388] width 147 height 32
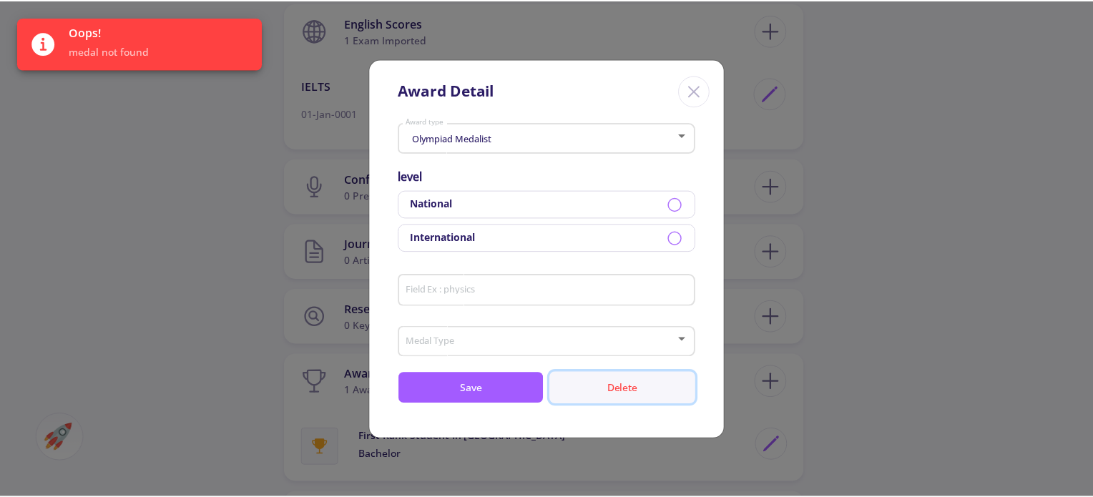
scroll to position [0, 0]
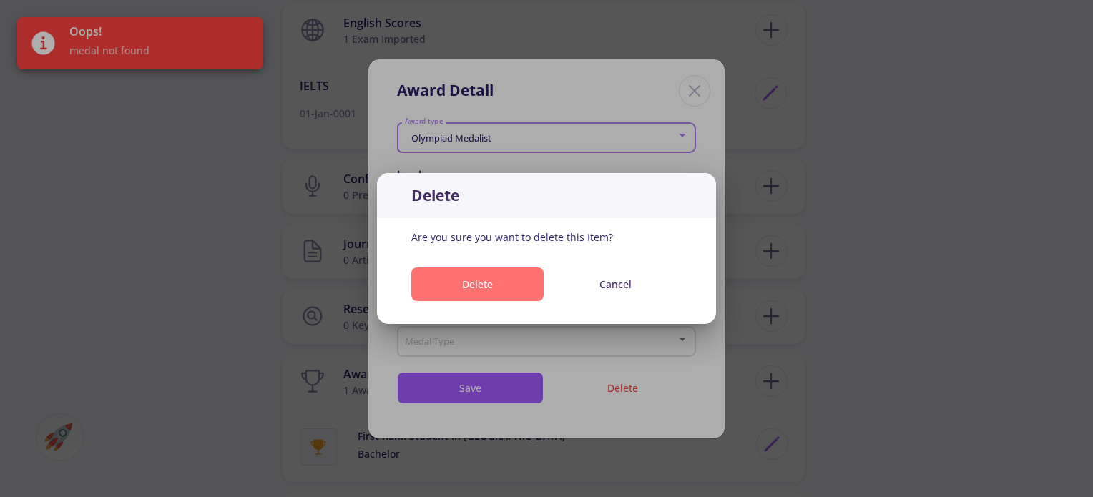
click at [472, 288] on button "Delete" at bounding box center [477, 285] width 132 height 34
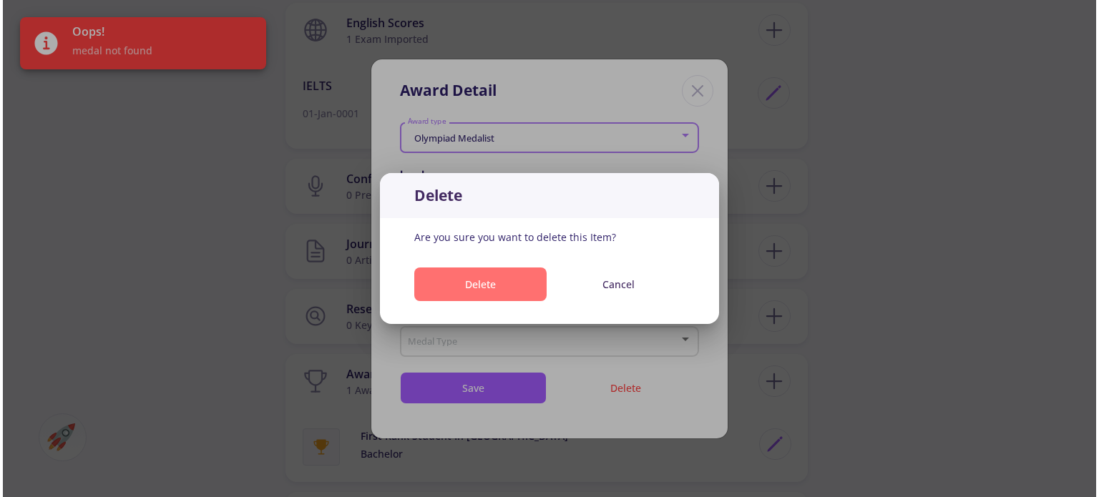
scroll to position [833, 0]
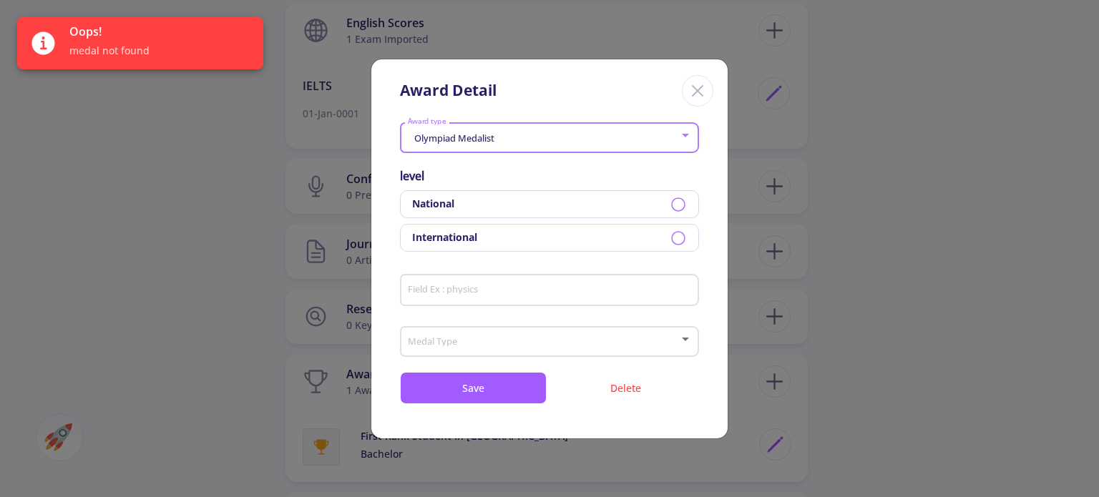
click at [238, 215] on div "Award Detail Olympiad Medalist Award type level National International Field Ex…" at bounding box center [549, 248] width 1099 height 497
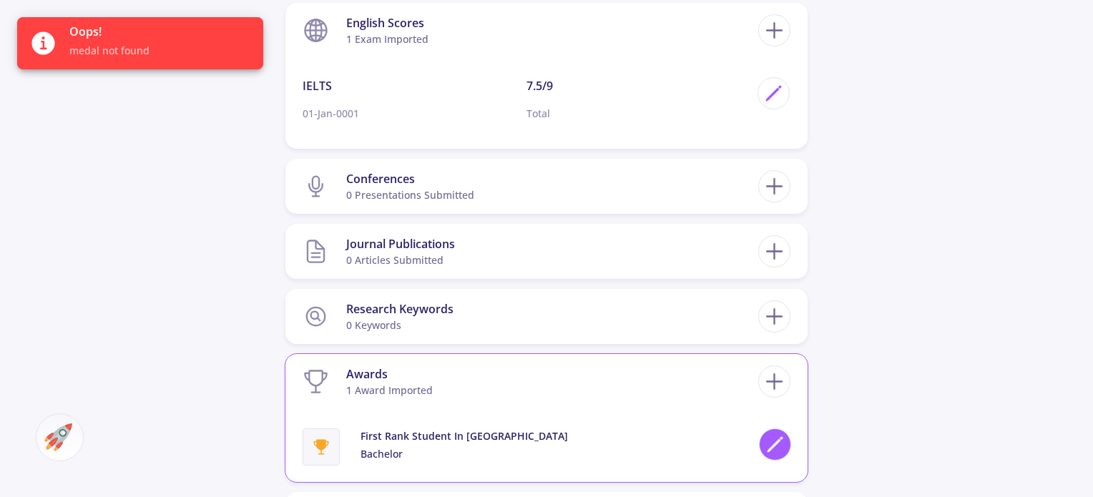
click at [764, 448] on div at bounding box center [775, 445] width 32 height 32
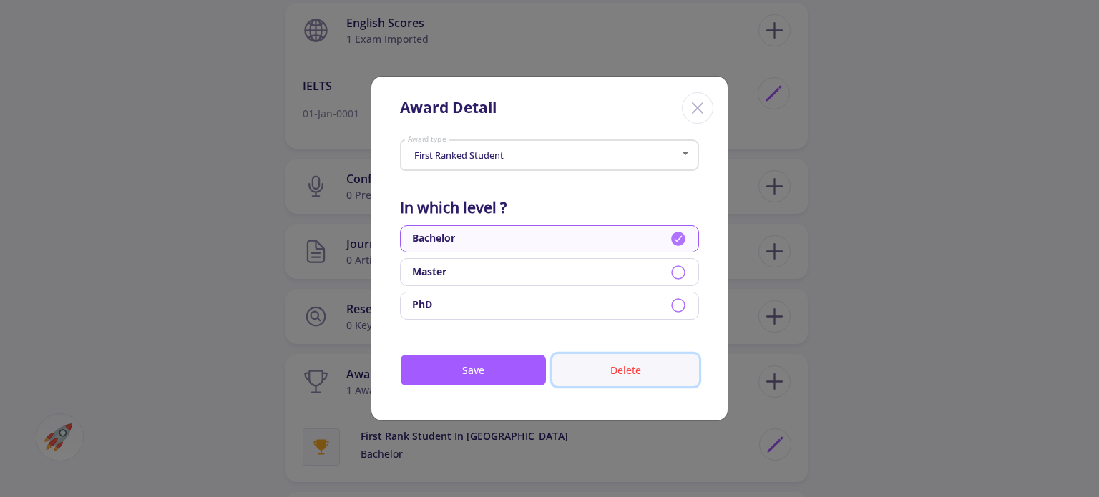
click at [593, 364] on button "Delete" at bounding box center [625, 370] width 147 height 32
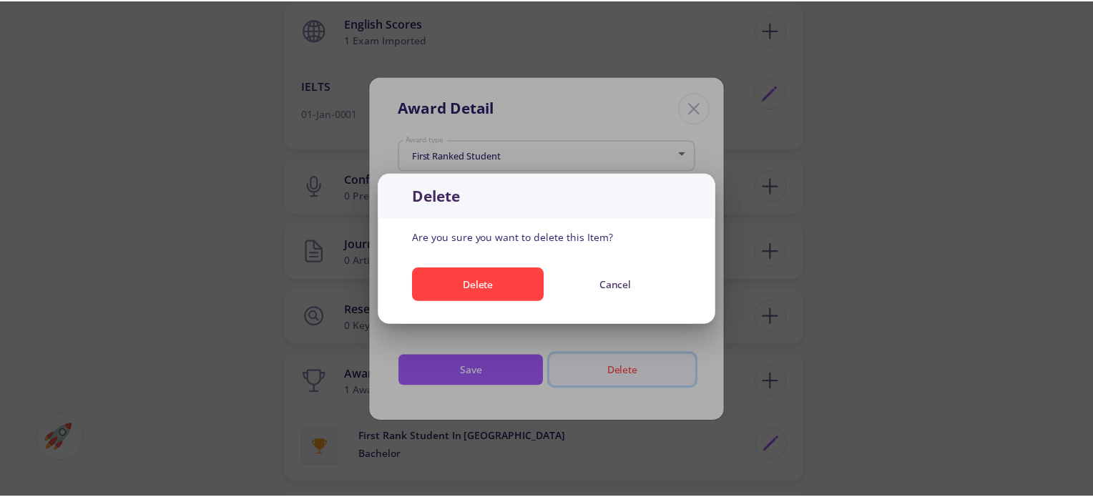
scroll to position [0, 0]
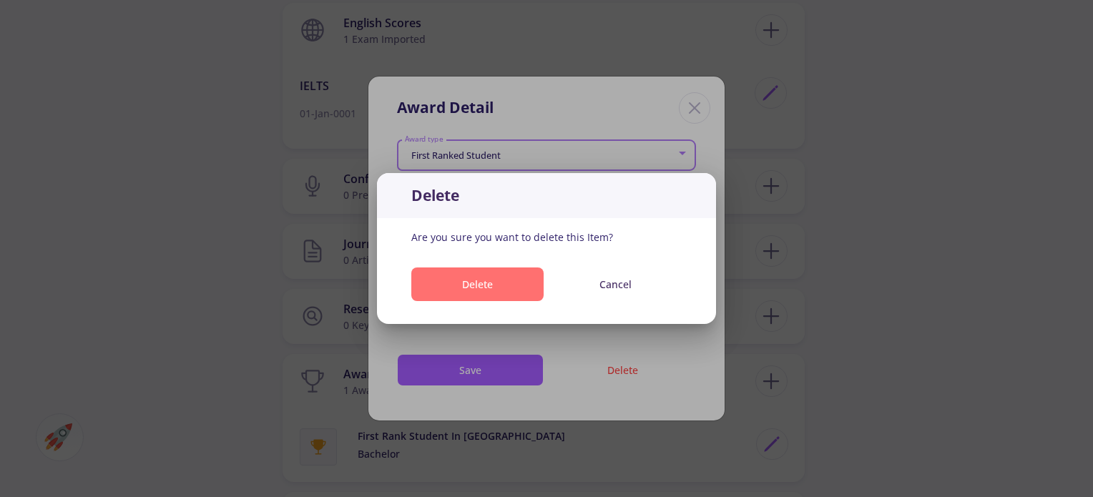
click at [498, 290] on button "Delete" at bounding box center [477, 285] width 132 height 34
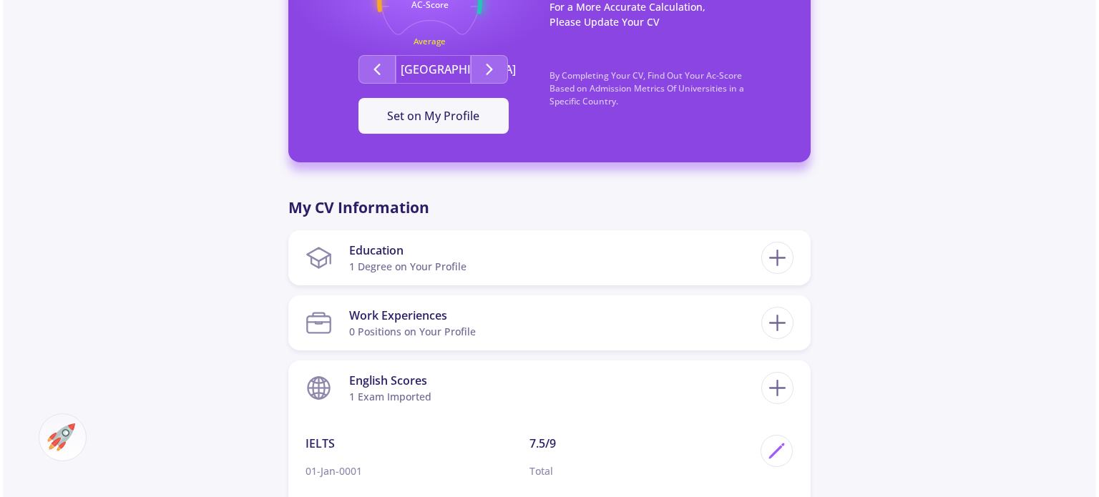
scroll to position [487, 0]
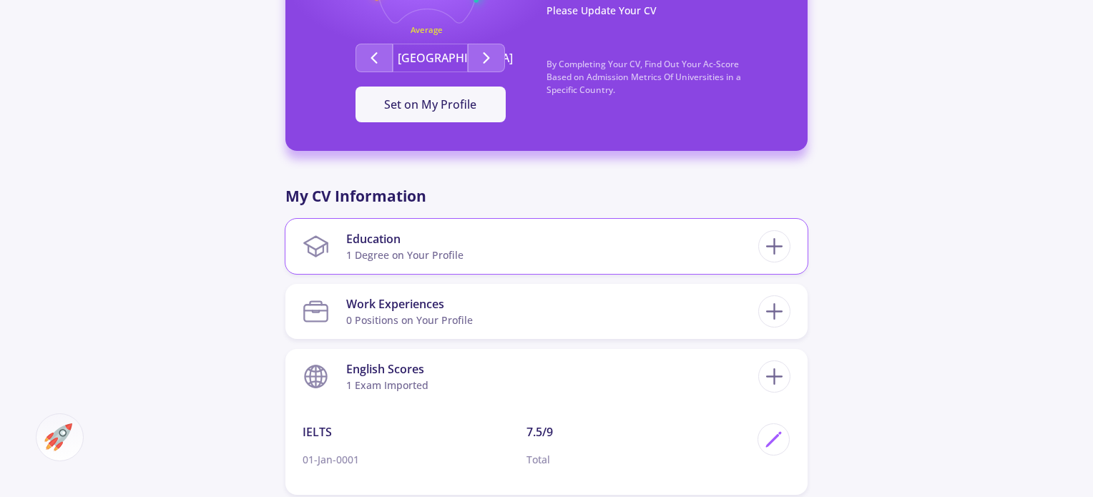
click at [746, 239] on section "Education 1 Degree on Your Profile" at bounding box center [531, 247] width 456 height 44
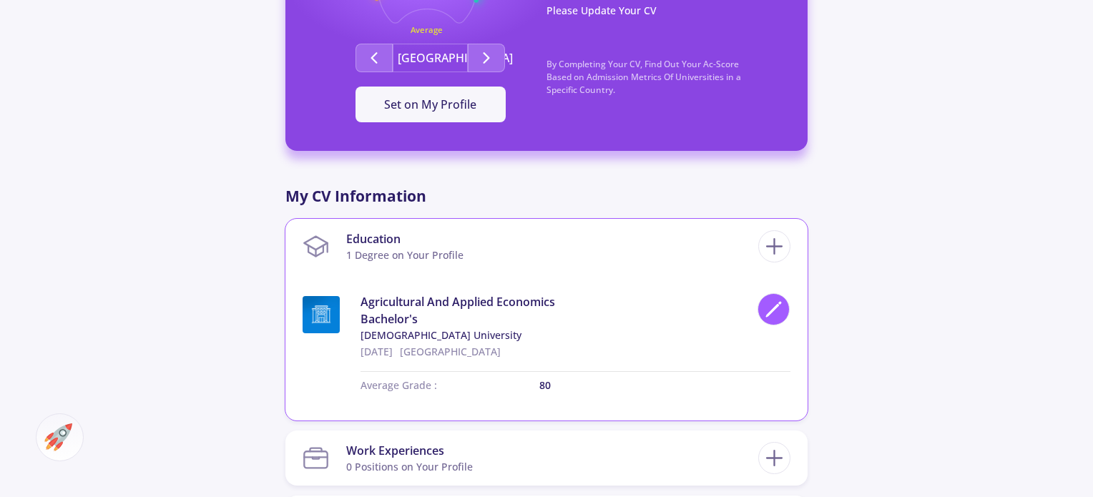
click at [769, 313] on polygon at bounding box center [773, 311] width 12 height 12
type input "[DATE]"
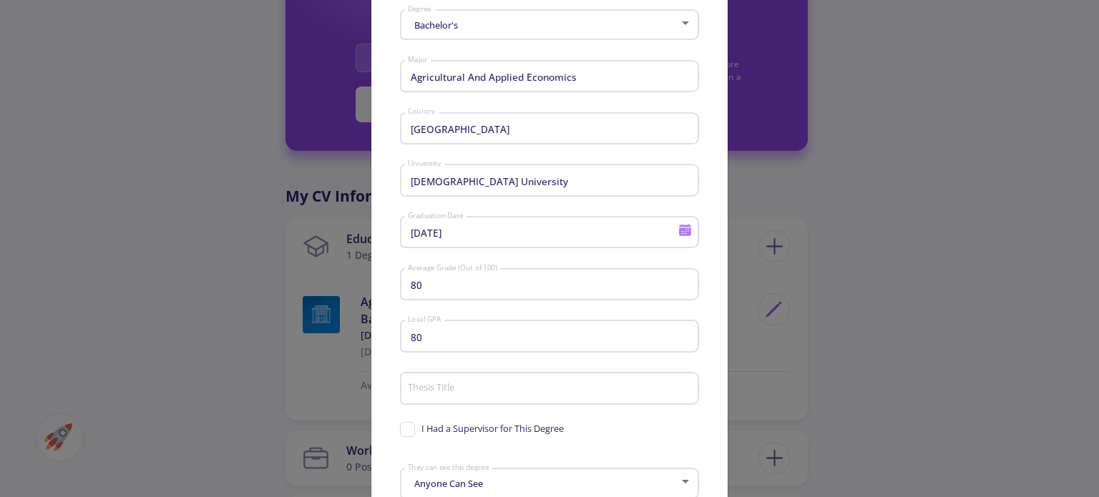
scroll to position [74, 0]
click at [567, 349] on div "80 Local GPA" at bounding box center [550, 333] width 286 height 37
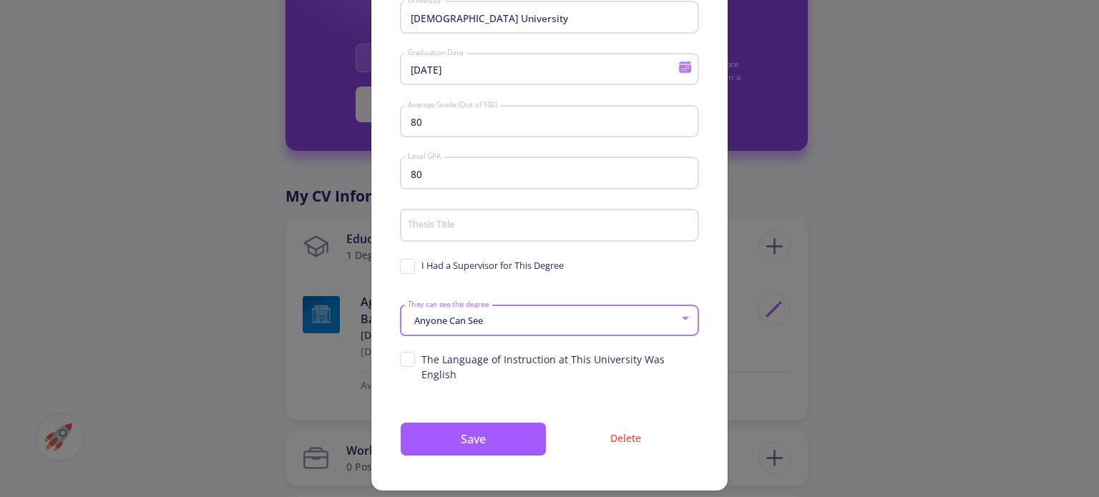
click at [579, 321] on div "Anyone Can See" at bounding box center [543, 321] width 273 height 11
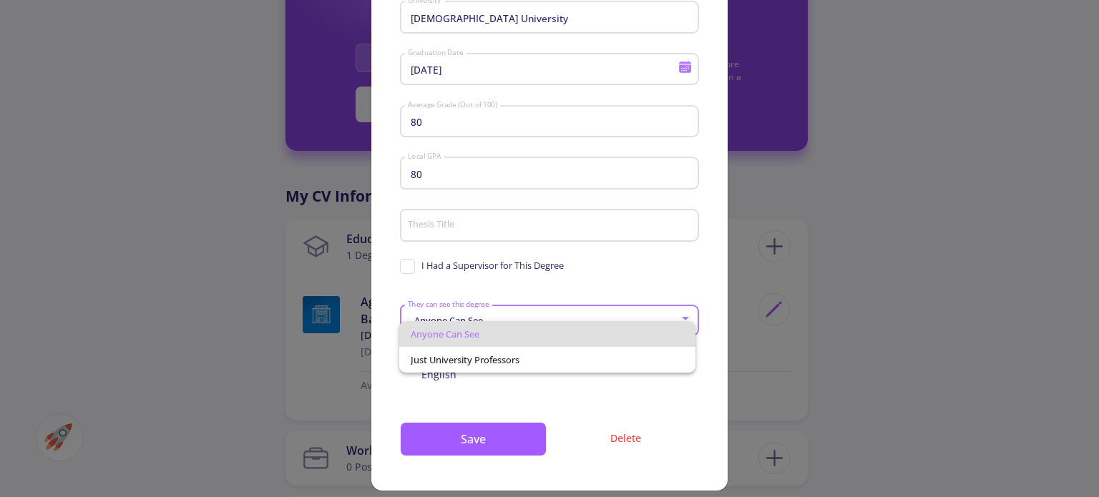
click at [600, 315] on div "Anyone Can See Just University Professors" at bounding box center [535, 342] width 286 height 62
click at [658, 281] on div at bounding box center [549, 248] width 1099 height 497
